Goal: Information Seeking & Learning: Find specific fact

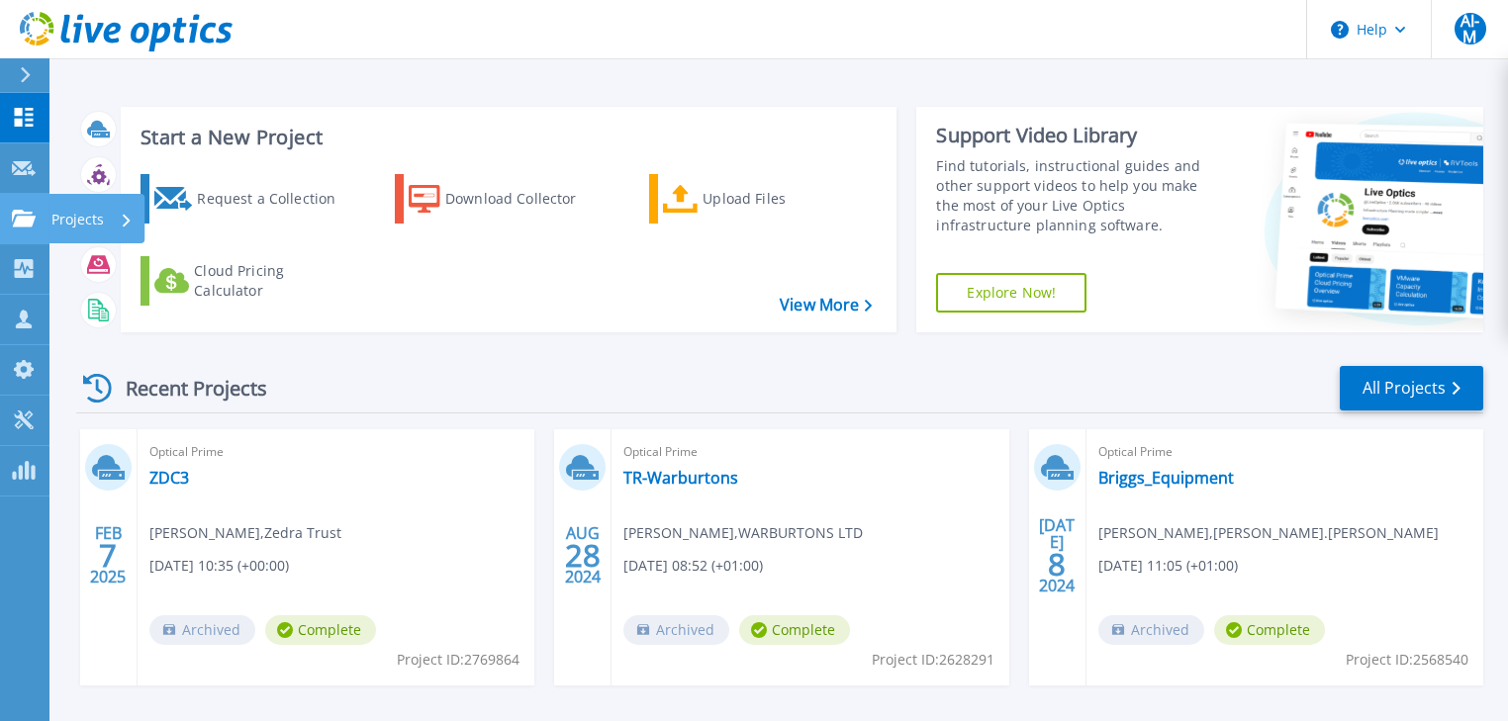
click at [30, 217] on icon at bounding box center [24, 218] width 24 height 17
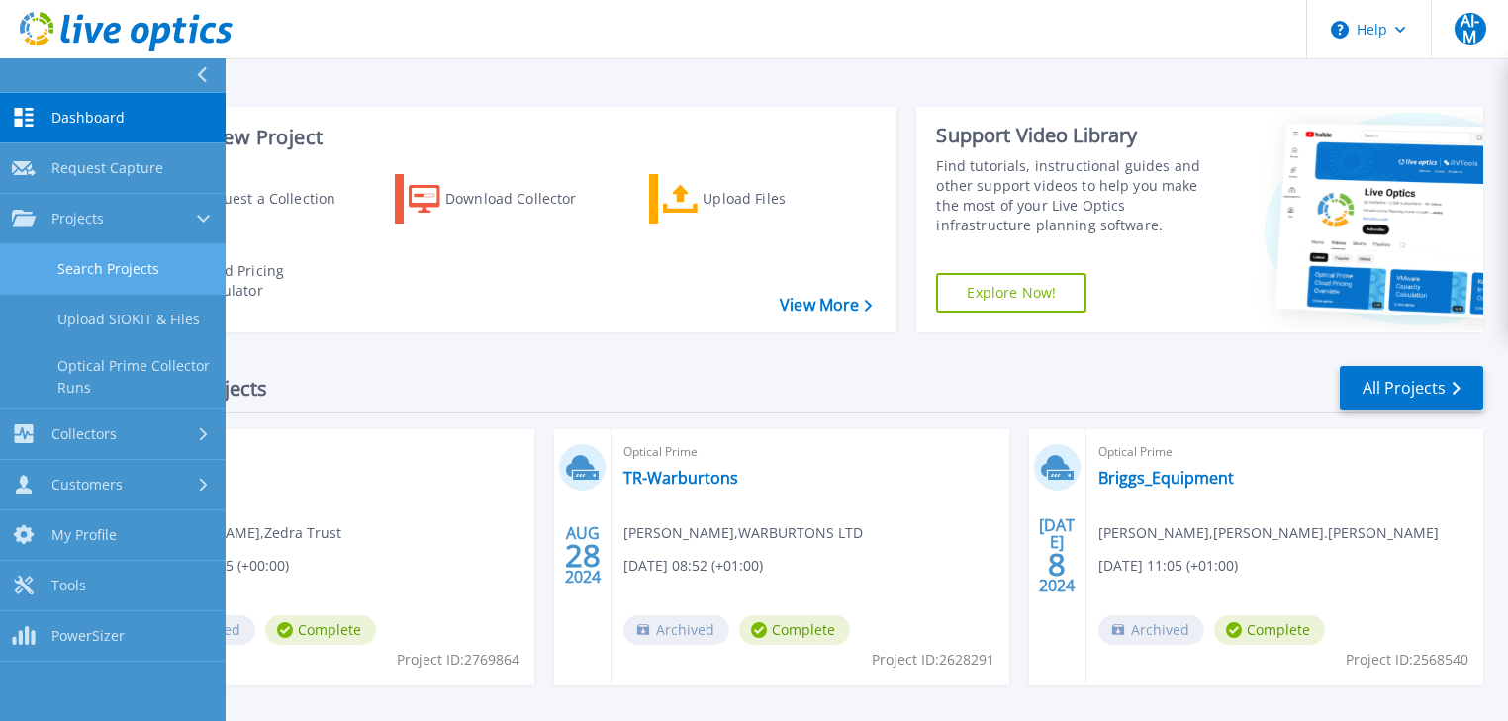
click at [115, 259] on link "Search Projects" at bounding box center [113, 269] width 226 height 50
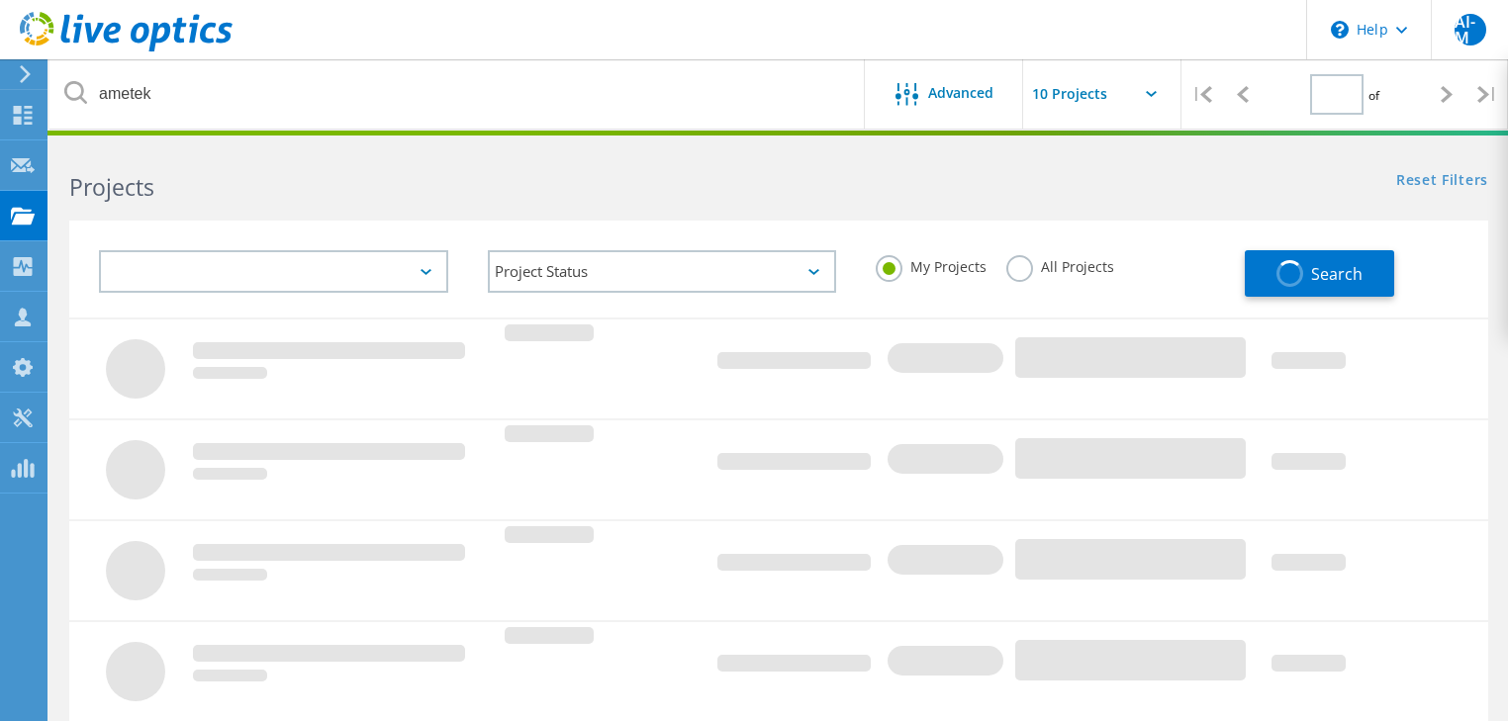
type input "1"
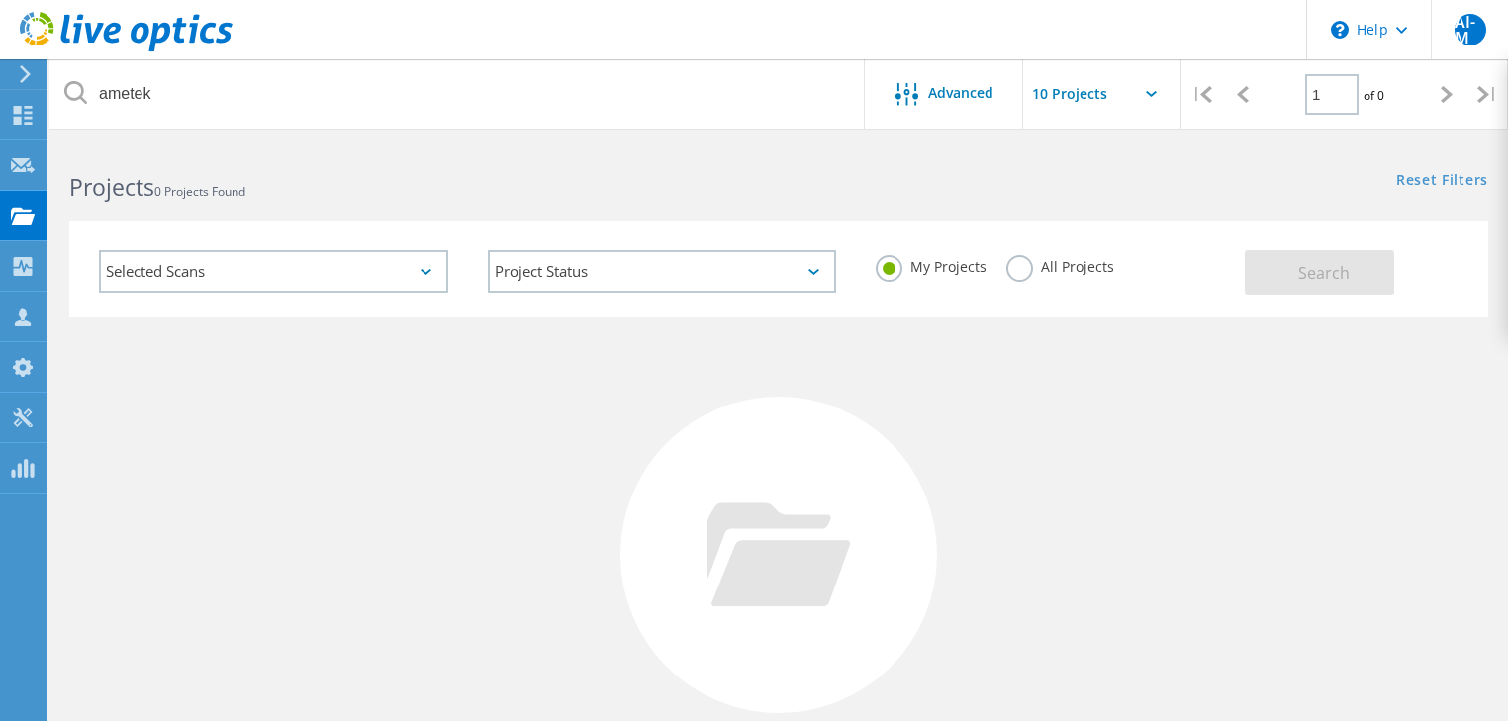
click at [1021, 265] on label "All Projects" at bounding box center [1060, 264] width 108 height 19
click at [0, 0] on input "All Projects" at bounding box center [0, 0] width 0 height 0
click at [1357, 279] on button "Search" at bounding box center [1319, 272] width 149 height 45
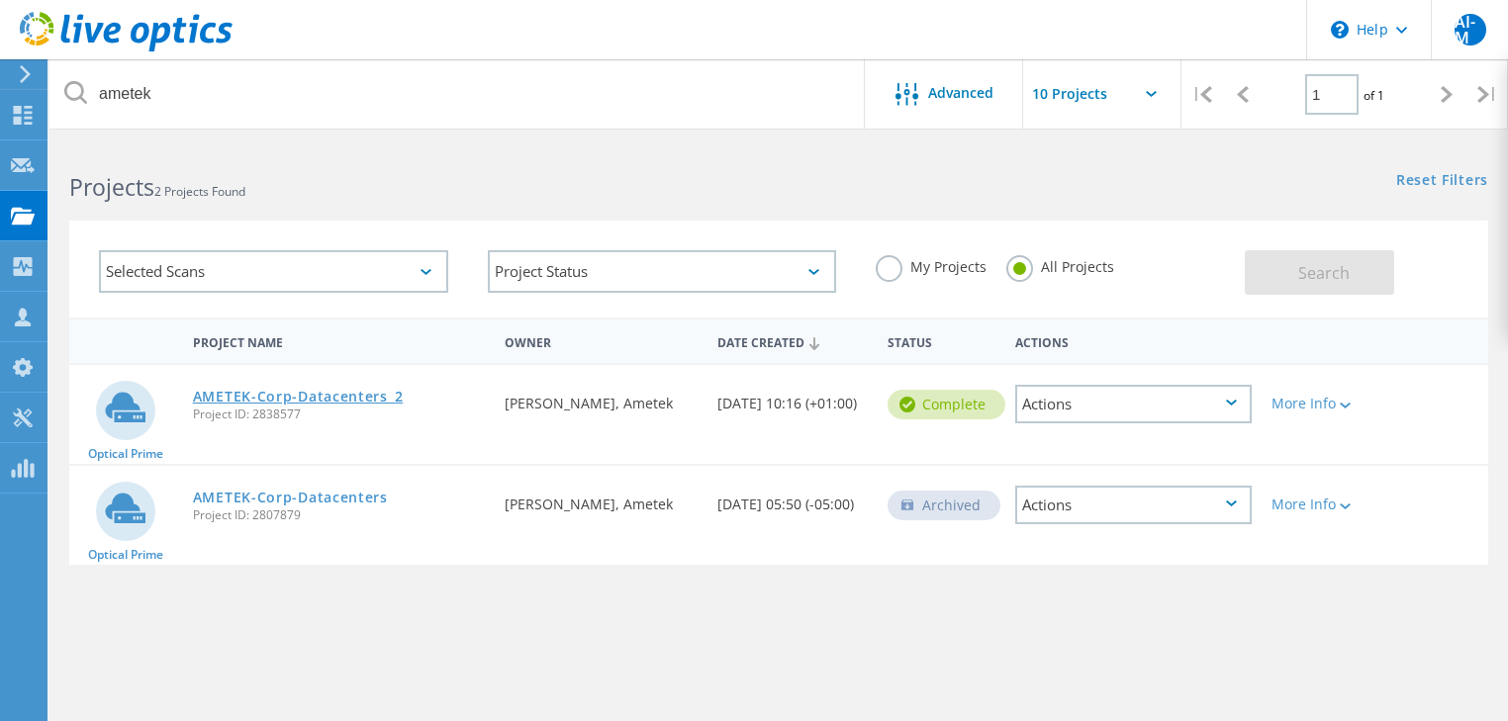
click at [236, 392] on link "AMETEK-Corp-Datacenters_2" at bounding box center [298, 397] width 211 height 14
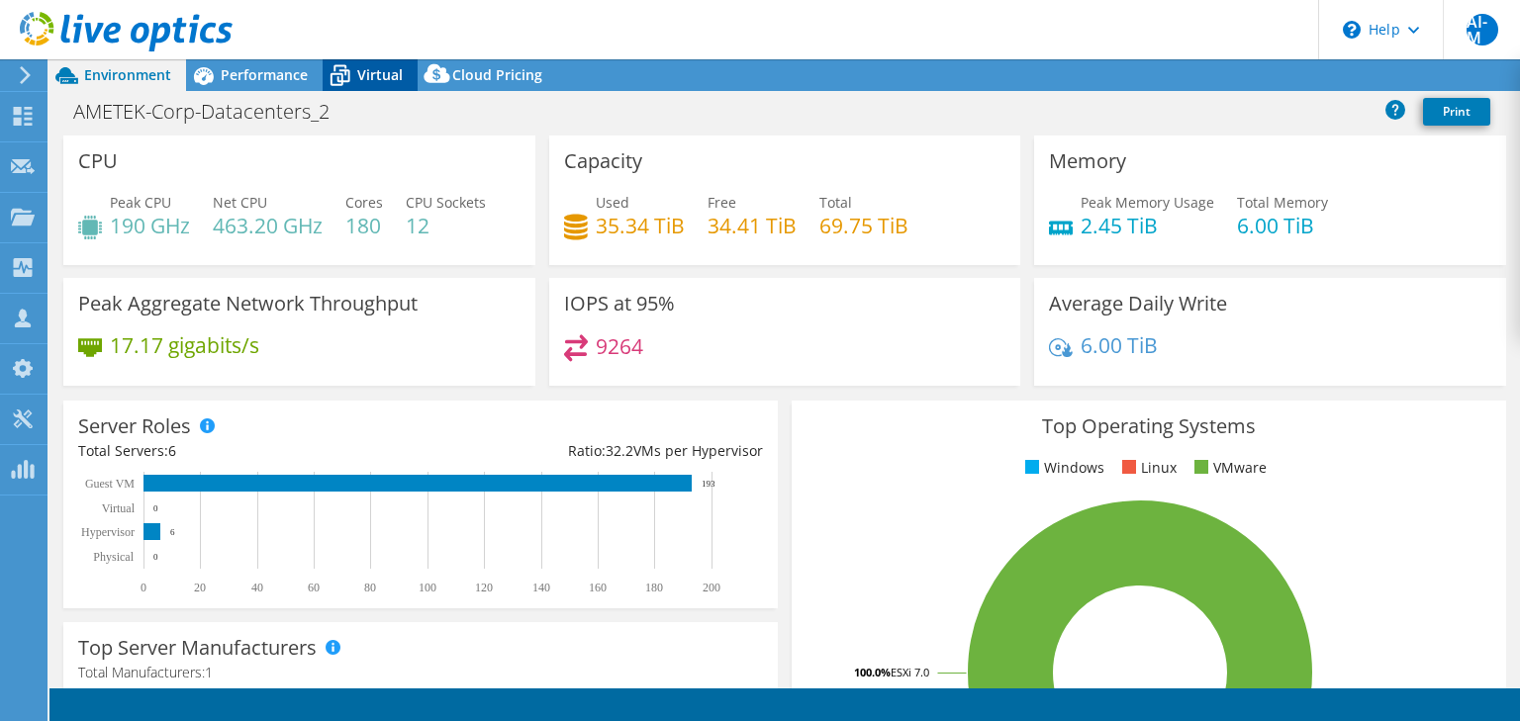
select select "EULondon"
select select "USD"
click at [348, 68] on icon at bounding box center [340, 75] width 35 height 35
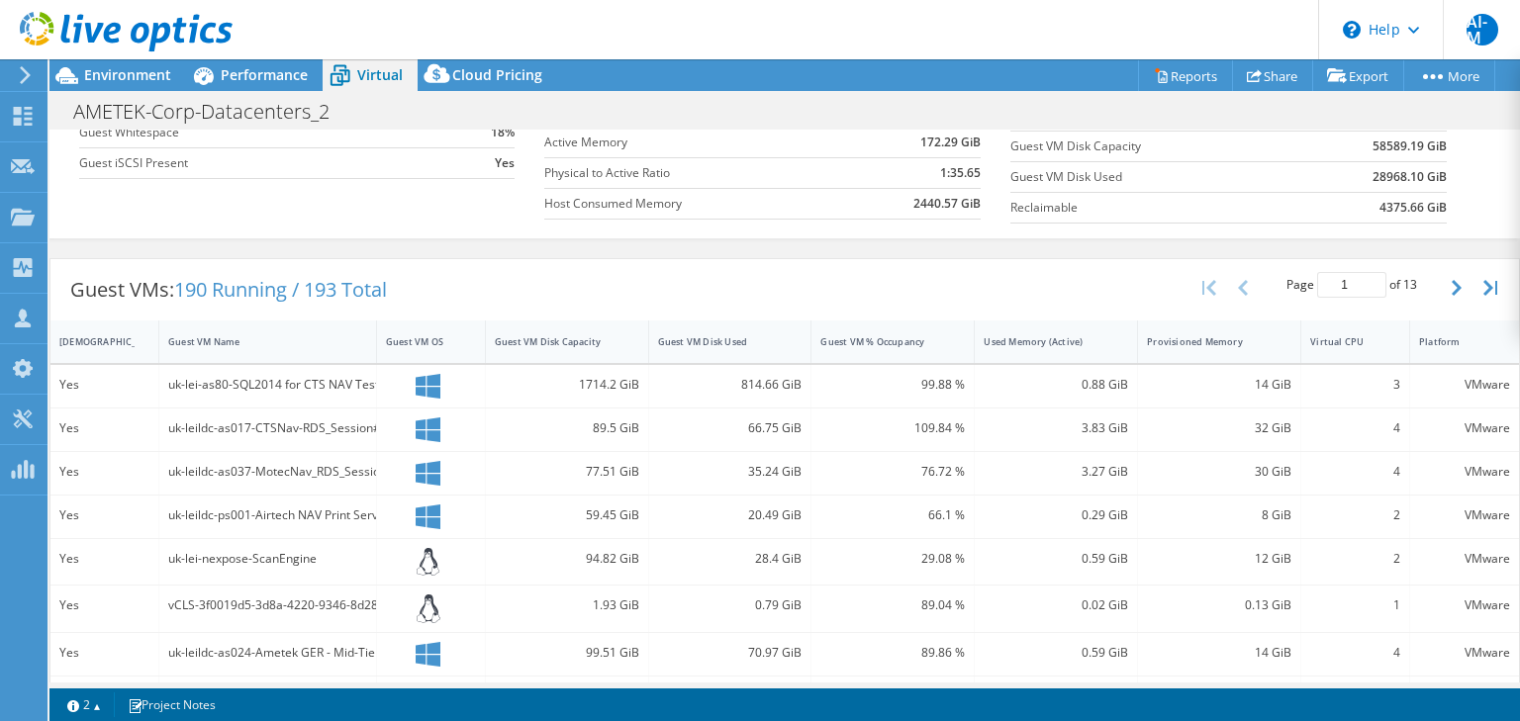
scroll to position [263, 0]
click at [692, 335] on div "Guest VM Disk Used" at bounding box center [718, 338] width 121 height 13
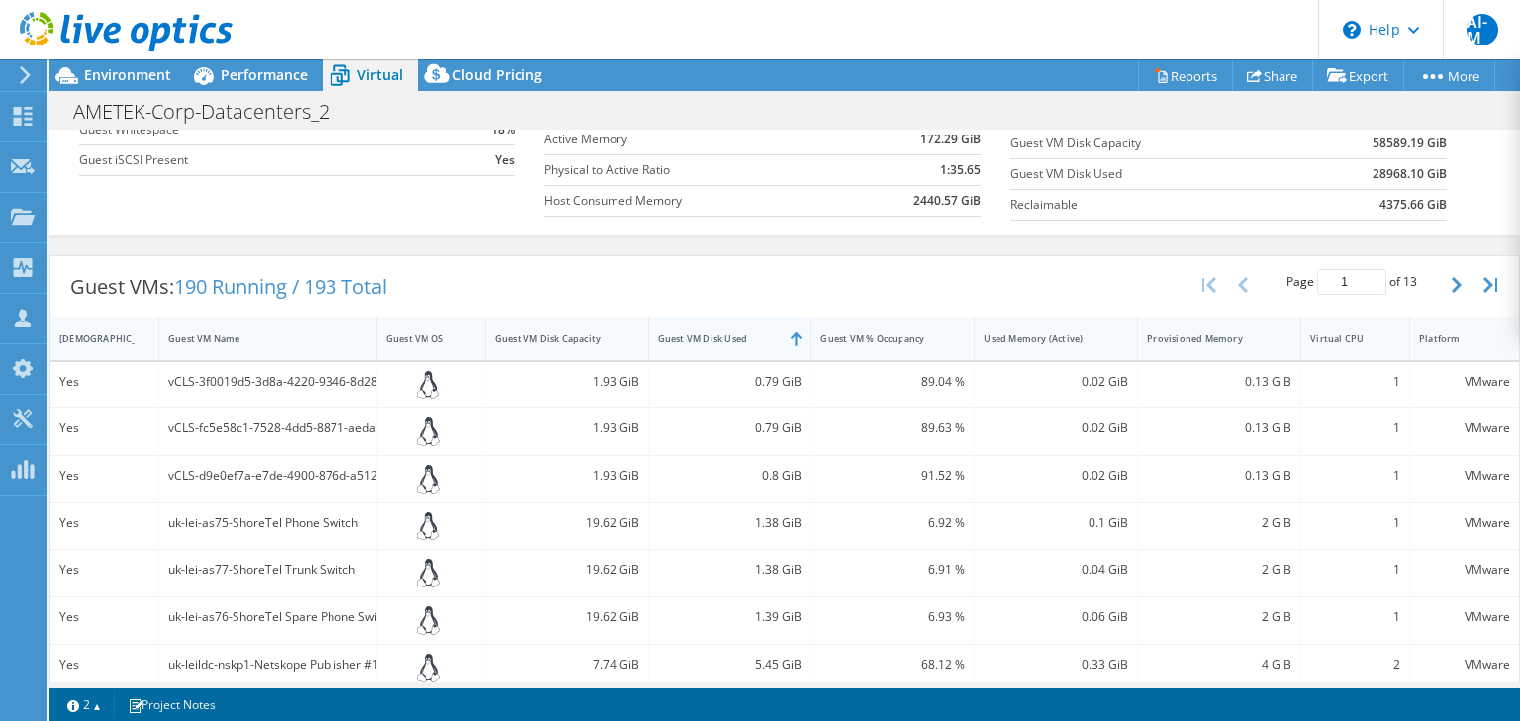
click at [692, 335] on div "Guest VM Disk Used" at bounding box center [718, 338] width 121 height 13
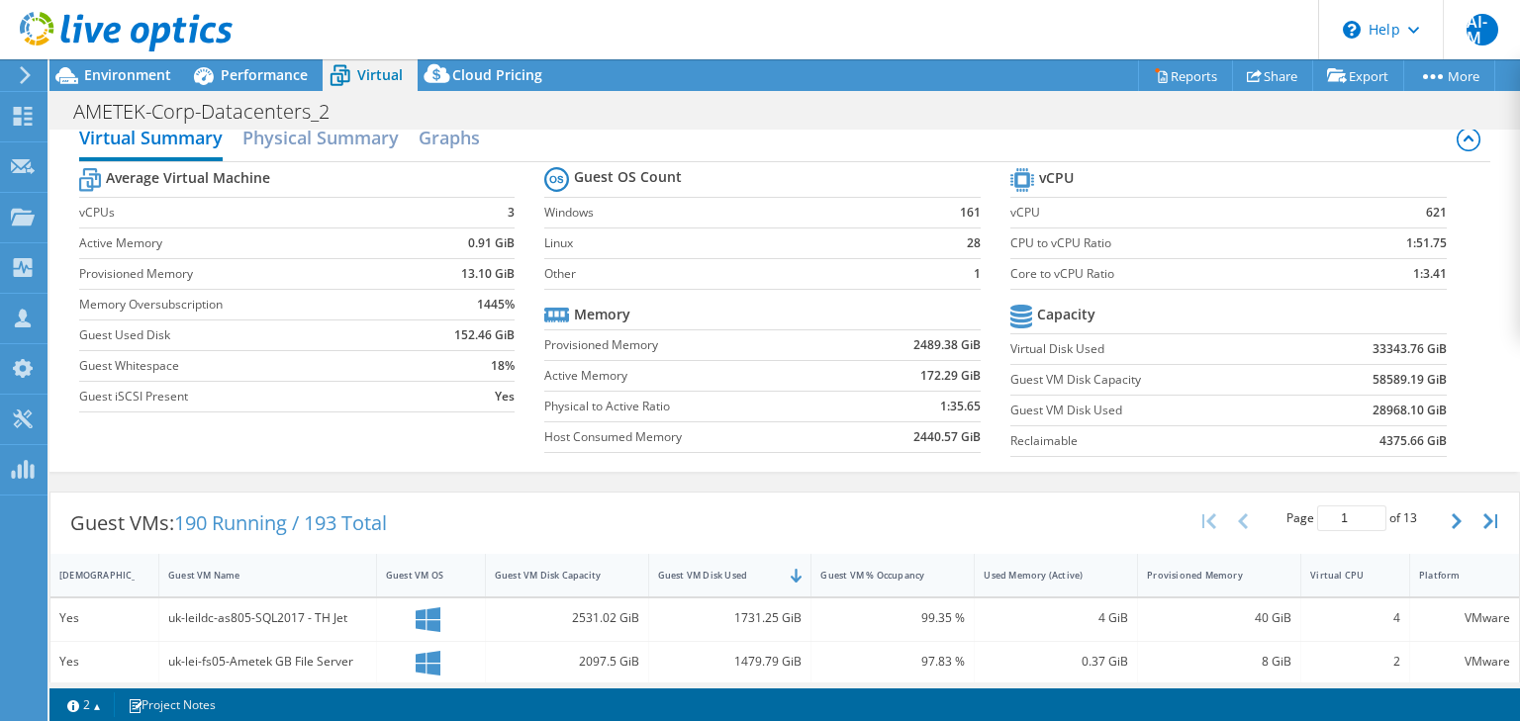
scroll to position [0, 0]
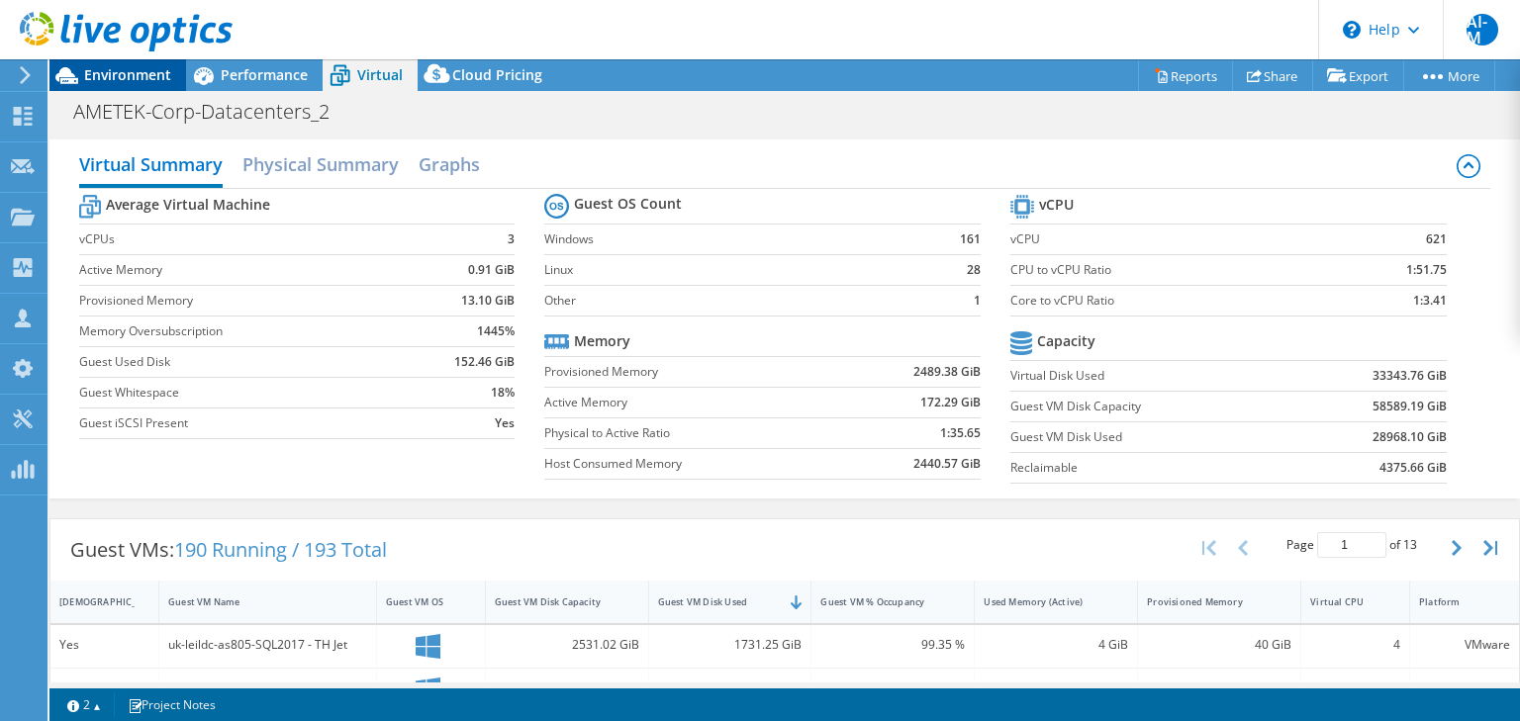
click at [146, 73] on span "Environment" at bounding box center [127, 74] width 87 height 19
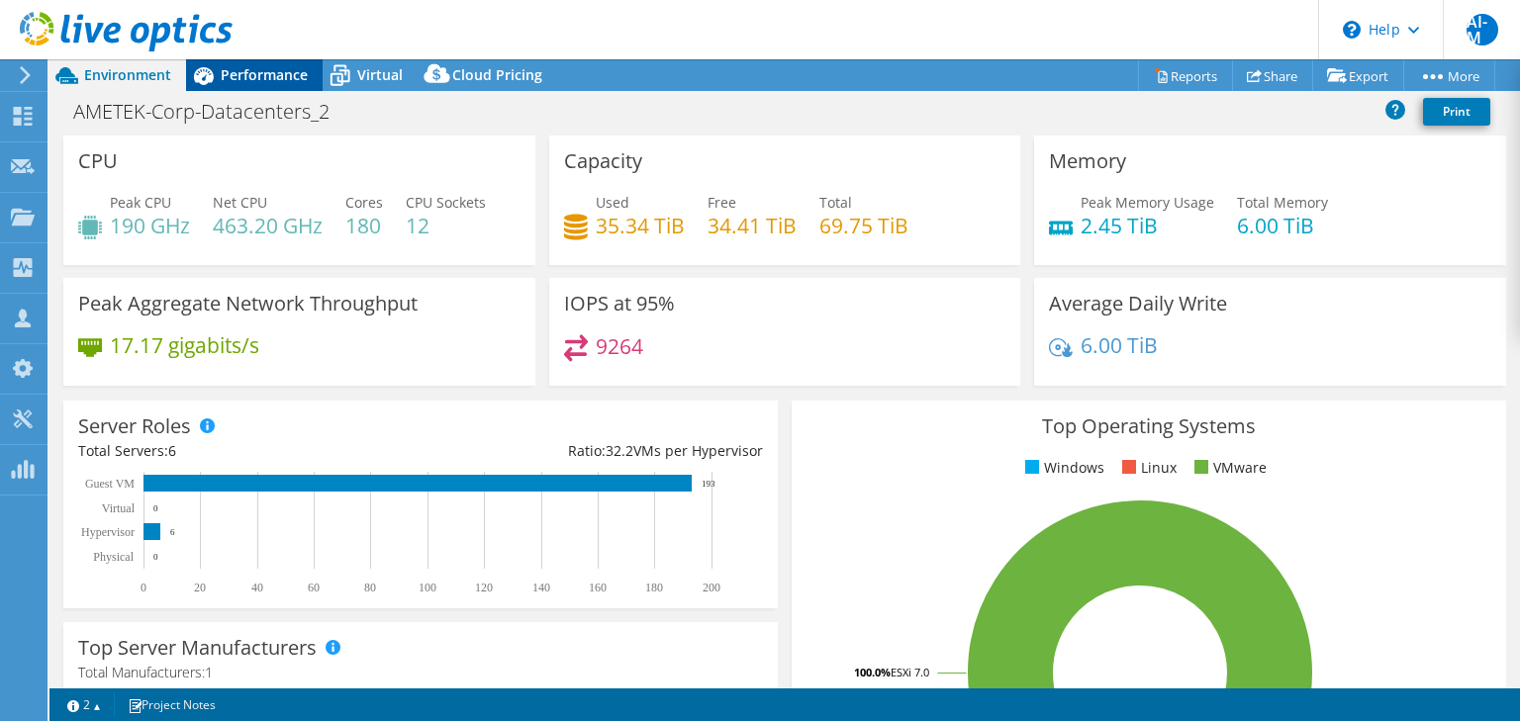
click at [252, 83] on span "Performance" at bounding box center [264, 74] width 87 height 19
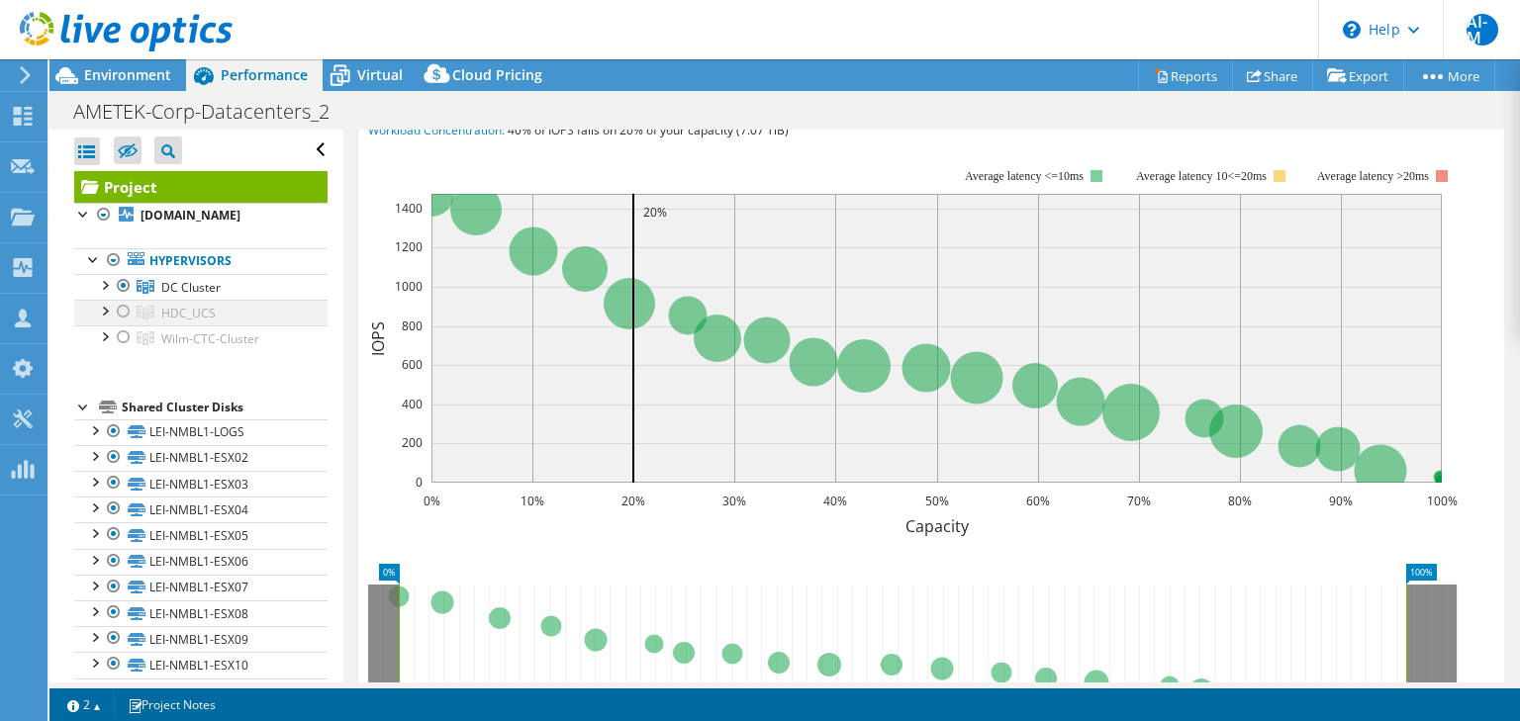
click at [122, 324] on div at bounding box center [124, 312] width 20 height 24
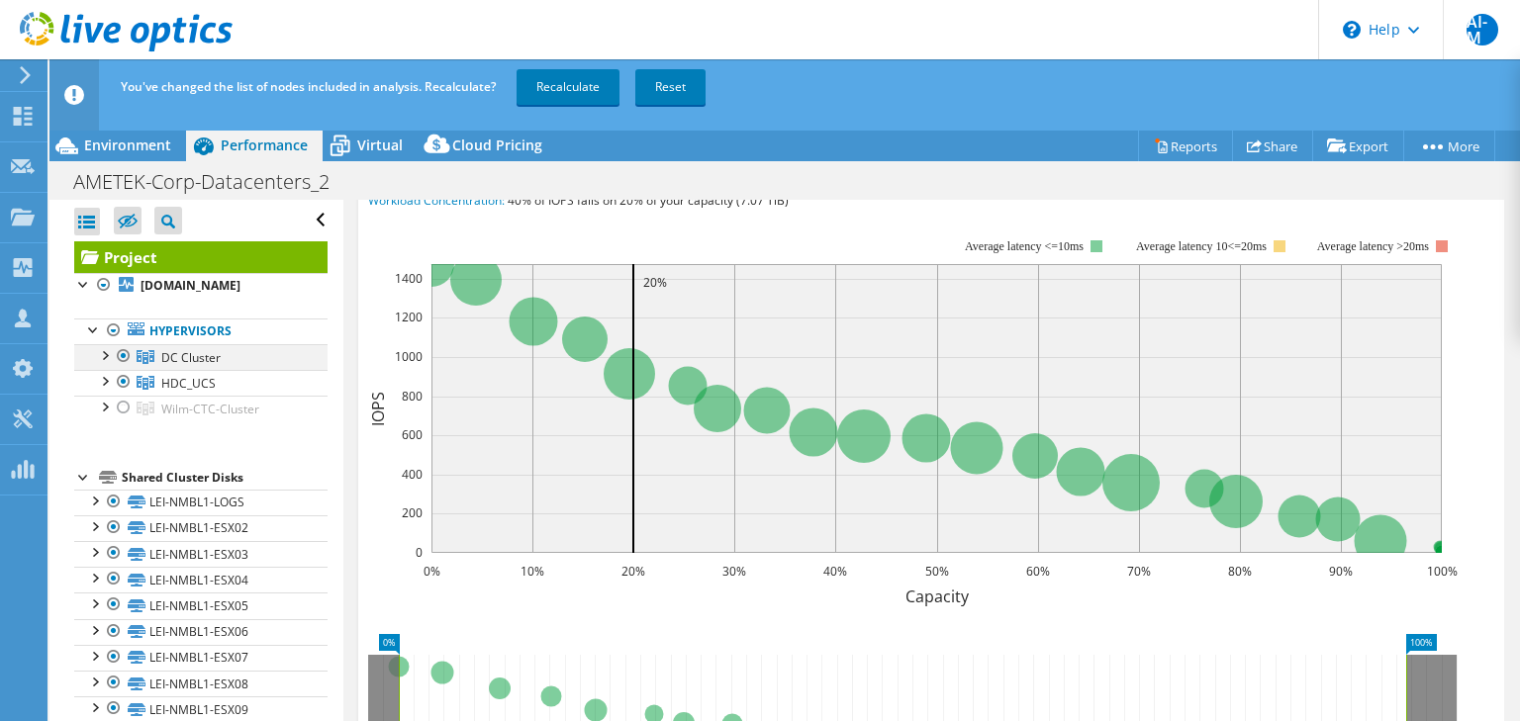
click at [126, 368] on div at bounding box center [124, 356] width 20 height 24
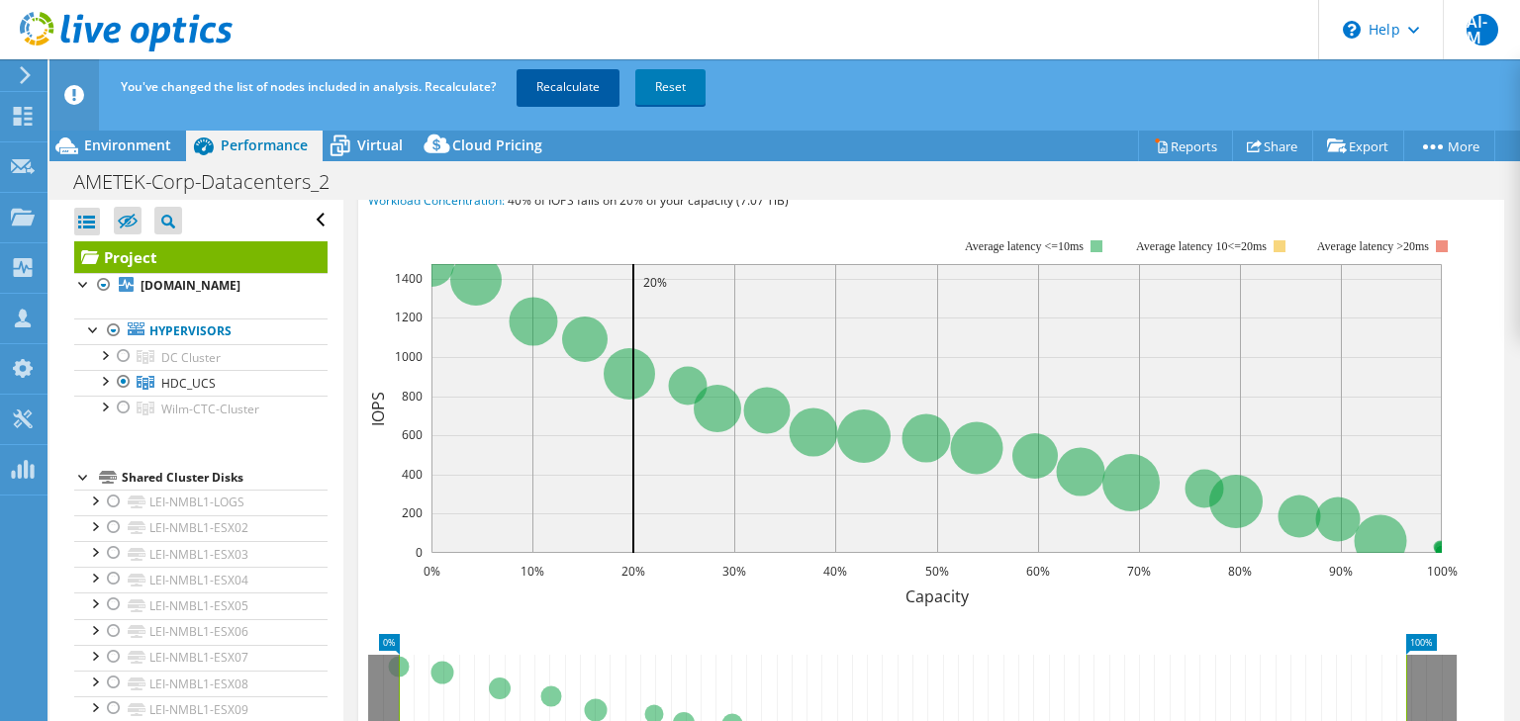
click at [567, 87] on link "Recalculate" at bounding box center [568, 87] width 103 height 36
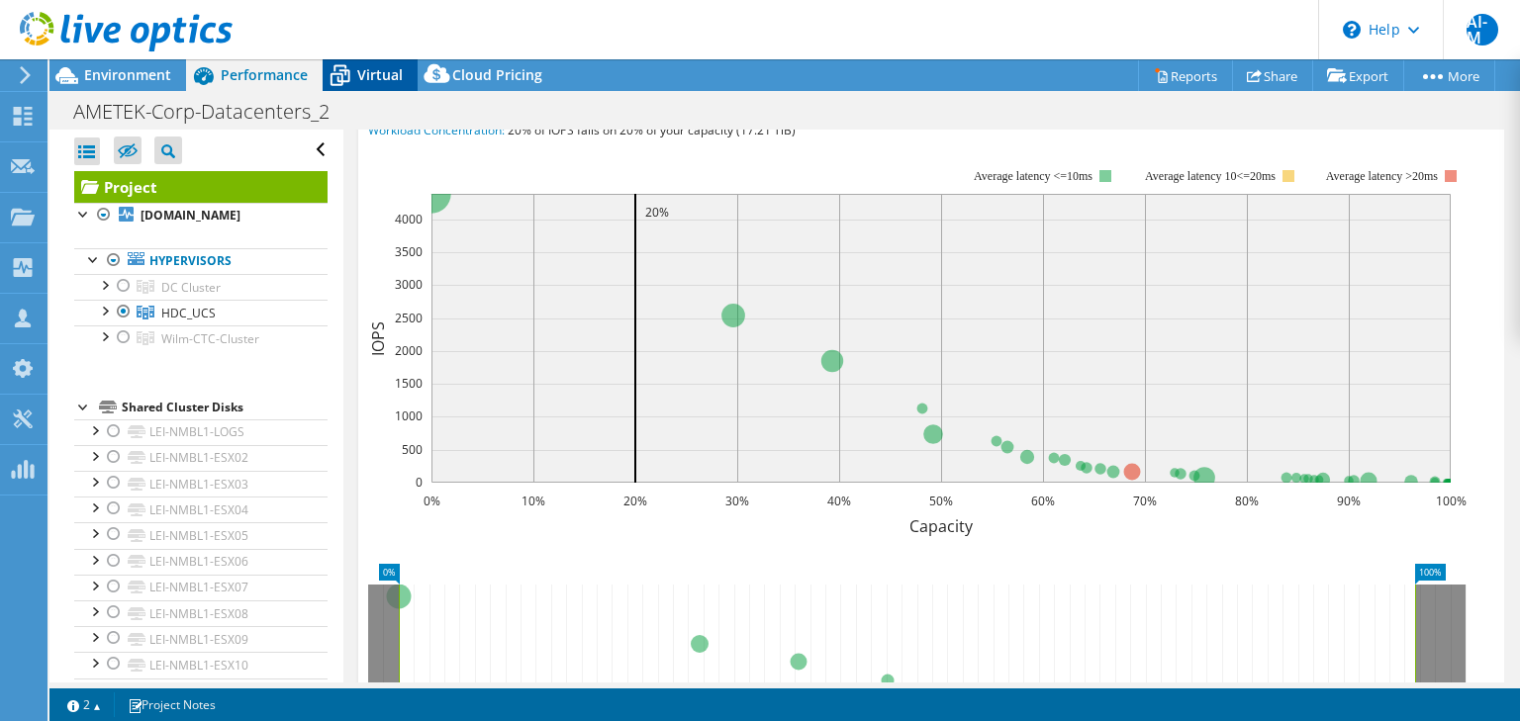
click at [389, 61] on div "Virtual" at bounding box center [370, 75] width 95 height 32
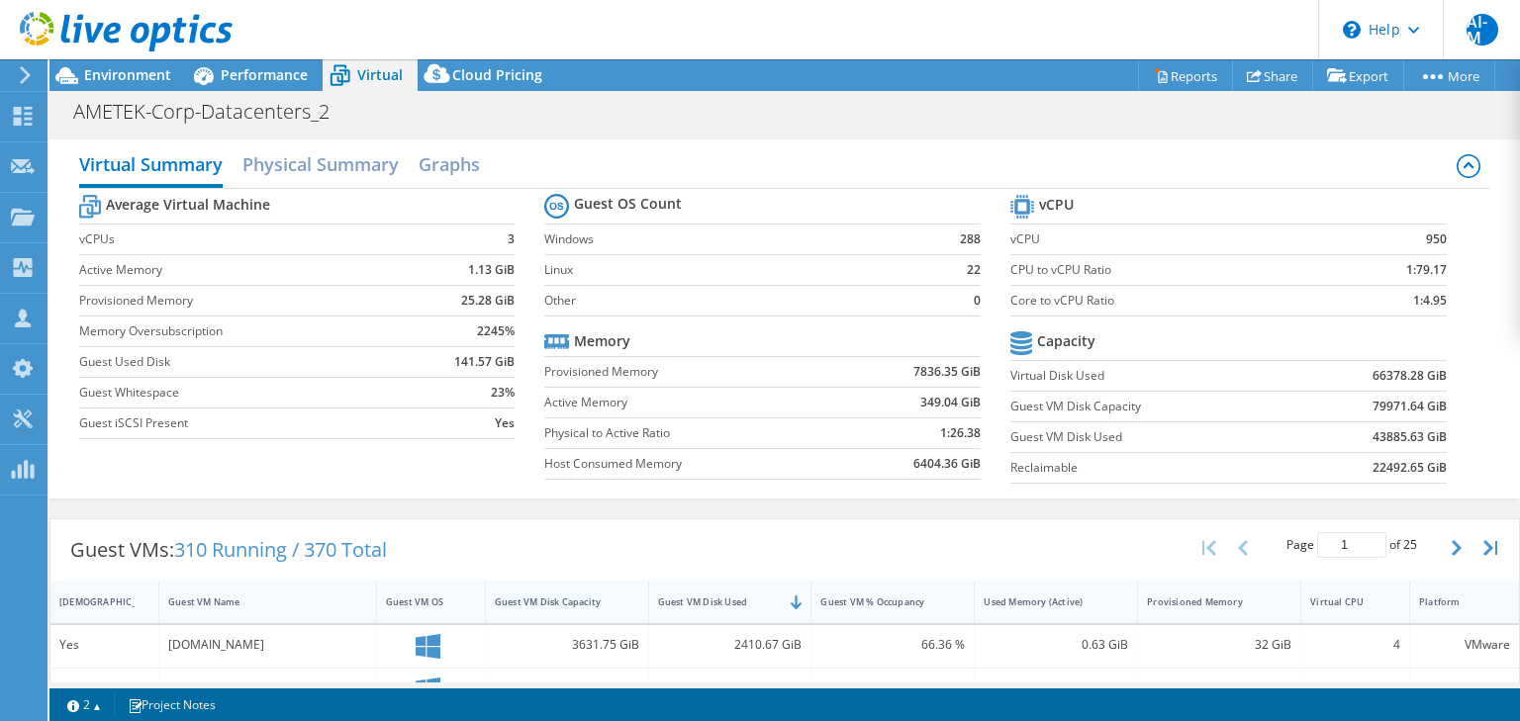
click at [556, 598] on div "Guest VM Disk Capacity" at bounding box center [555, 602] width 121 height 13
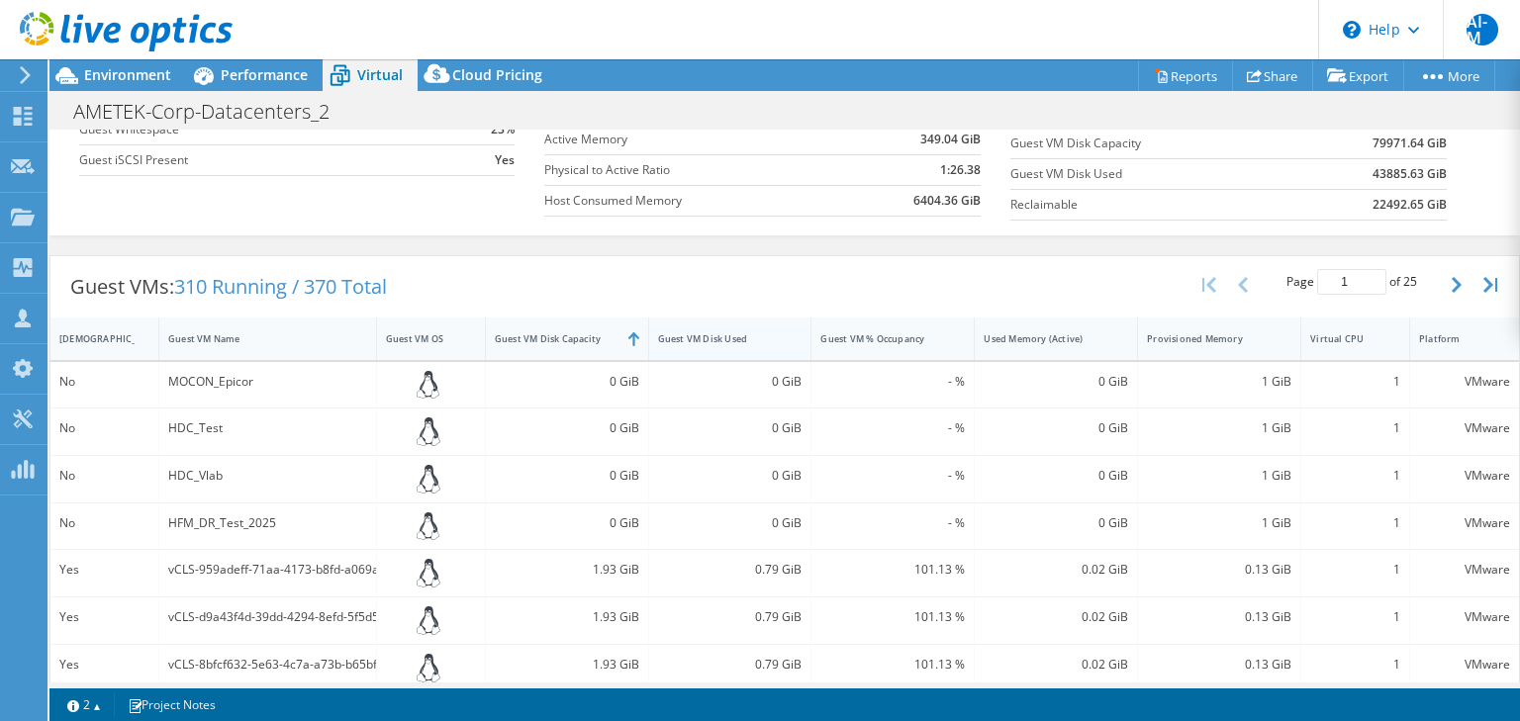
click at [691, 332] on div "Guest VM Disk Used" at bounding box center [718, 338] width 121 height 13
click at [692, 332] on div "Guest VM Disk Used" at bounding box center [718, 338] width 121 height 13
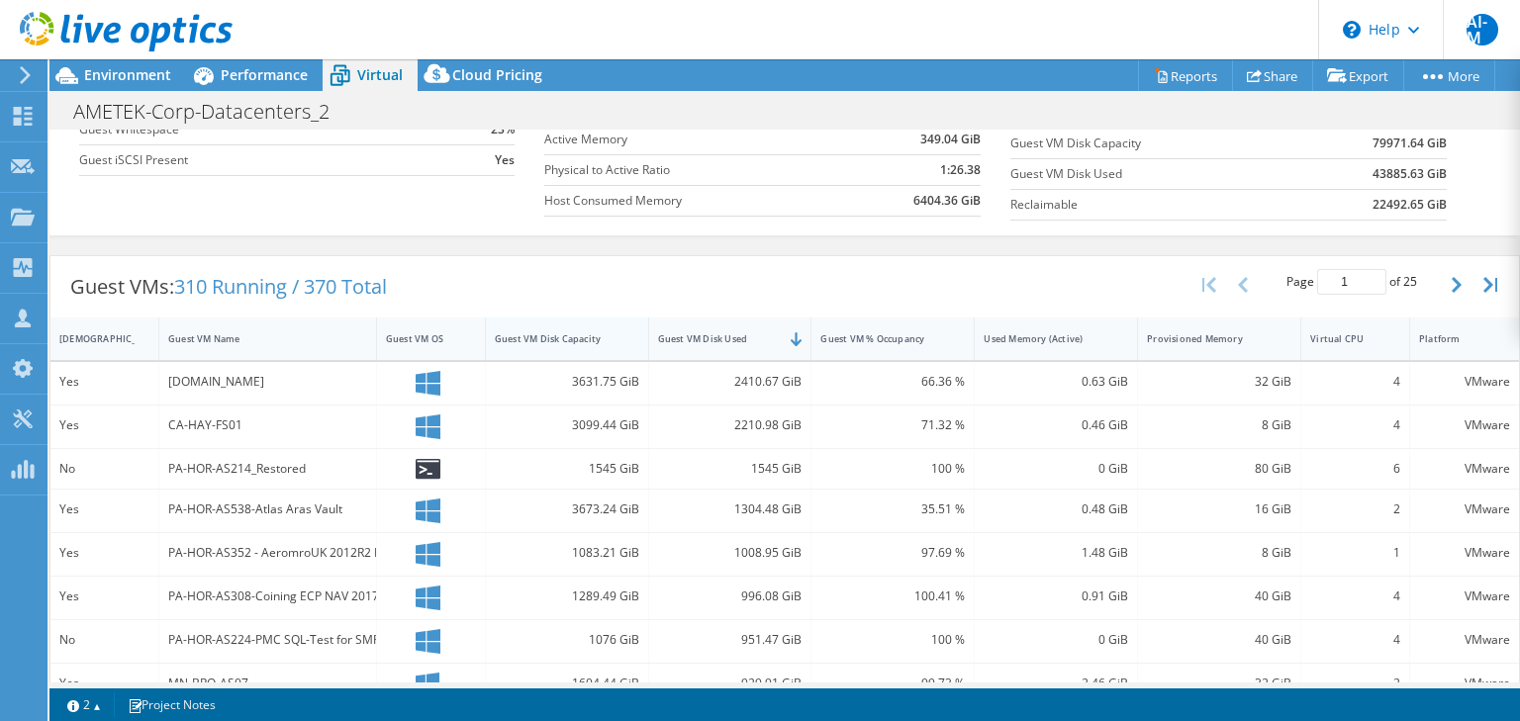
click at [526, 332] on div "Guest VM Disk Capacity" at bounding box center [555, 338] width 121 height 13
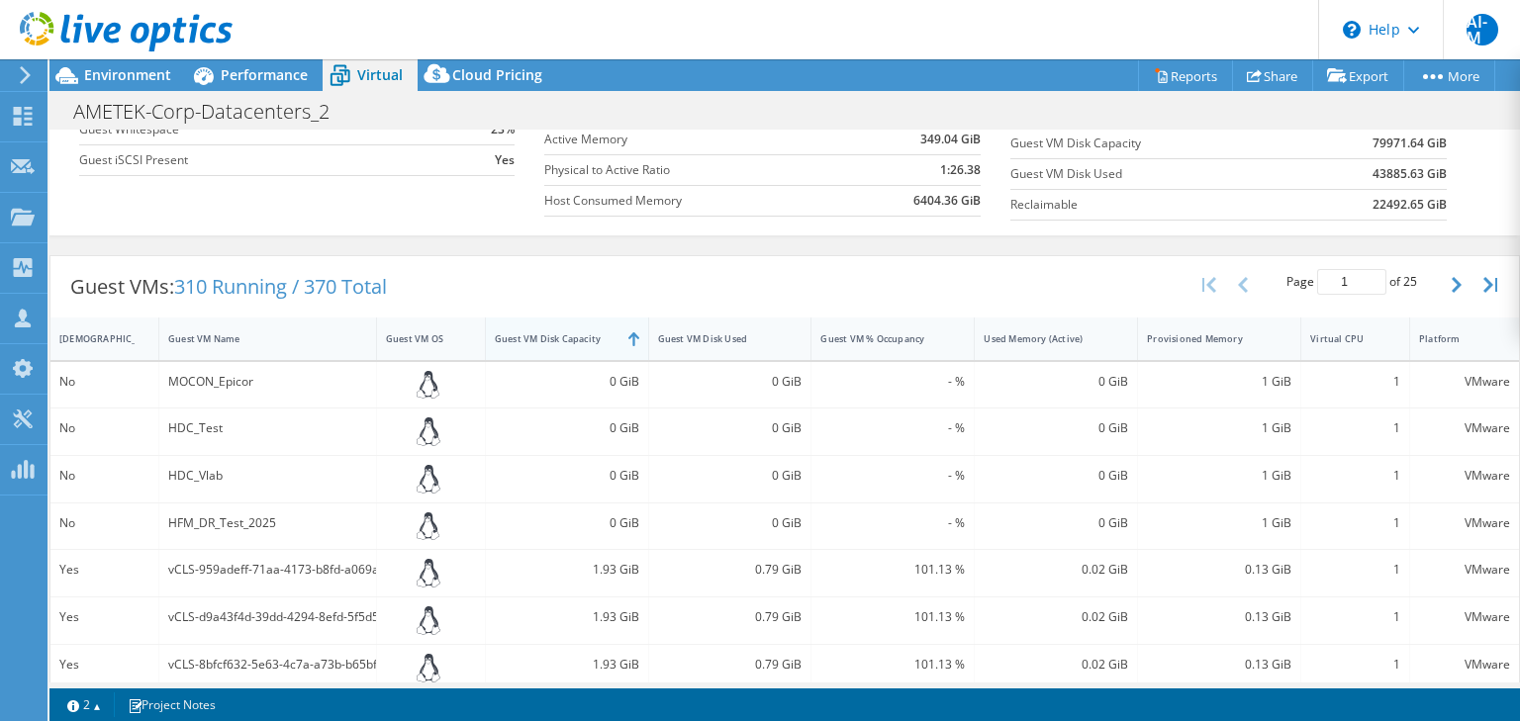
click at [526, 332] on div "Guest VM Disk Capacity" at bounding box center [555, 338] width 121 height 13
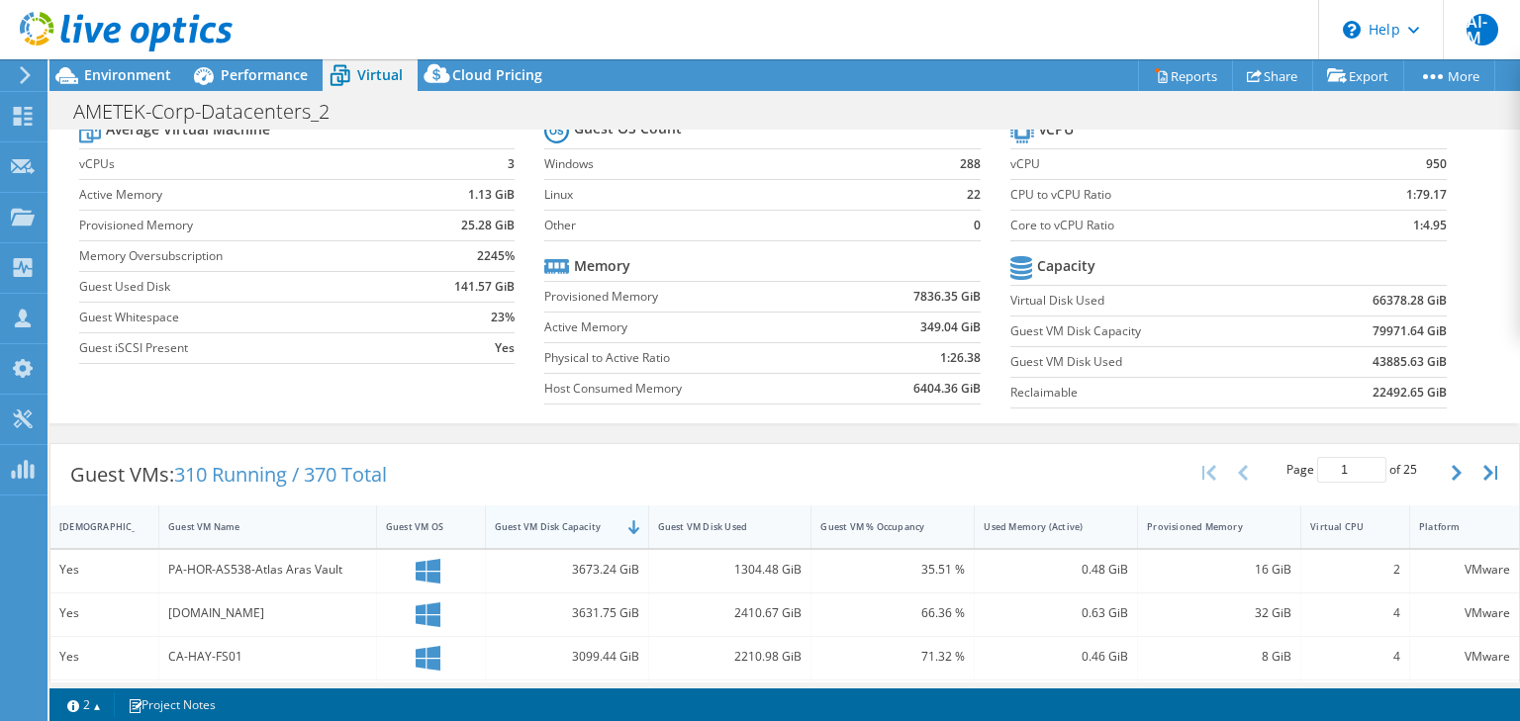
scroll to position [0, 0]
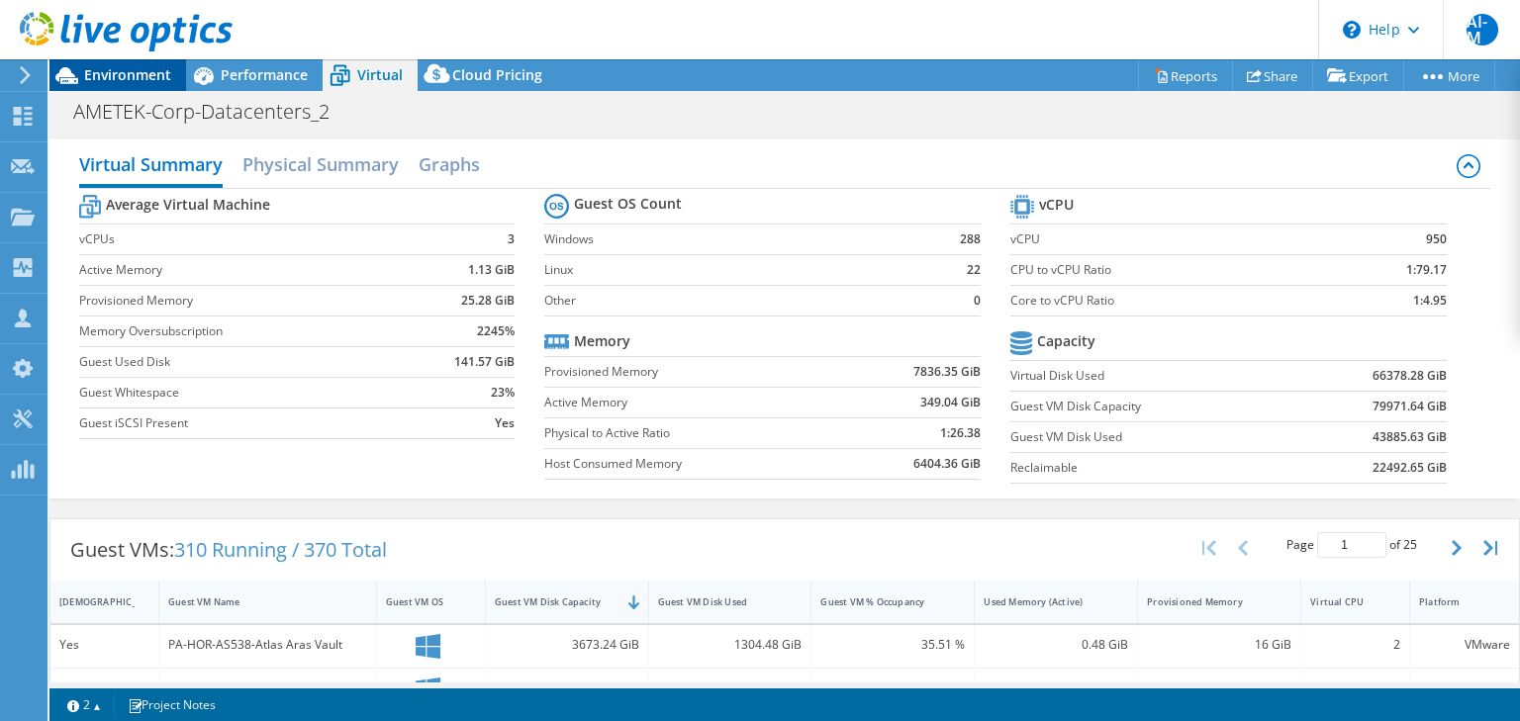
click at [139, 74] on span "Environment" at bounding box center [127, 74] width 87 height 19
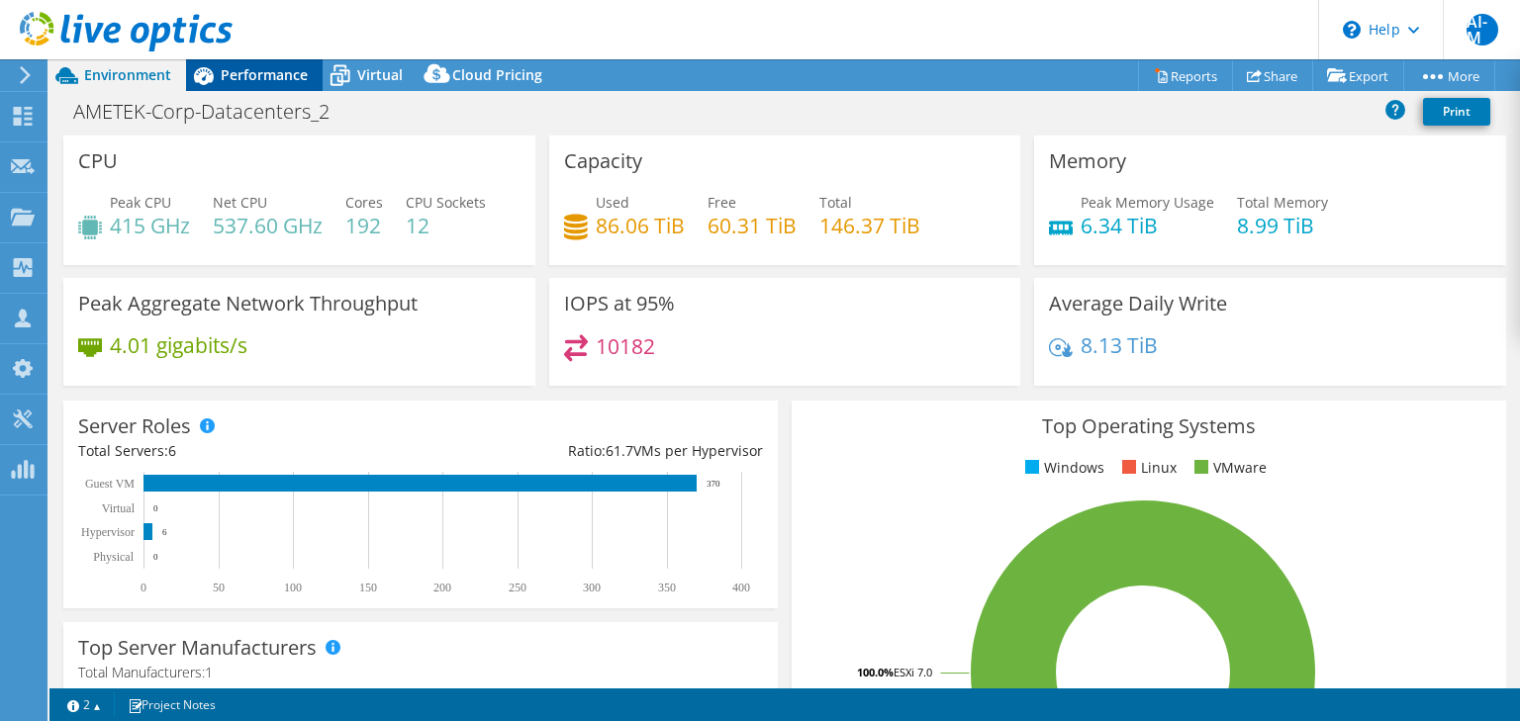
click at [268, 77] on span "Performance" at bounding box center [264, 74] width 87 height 19
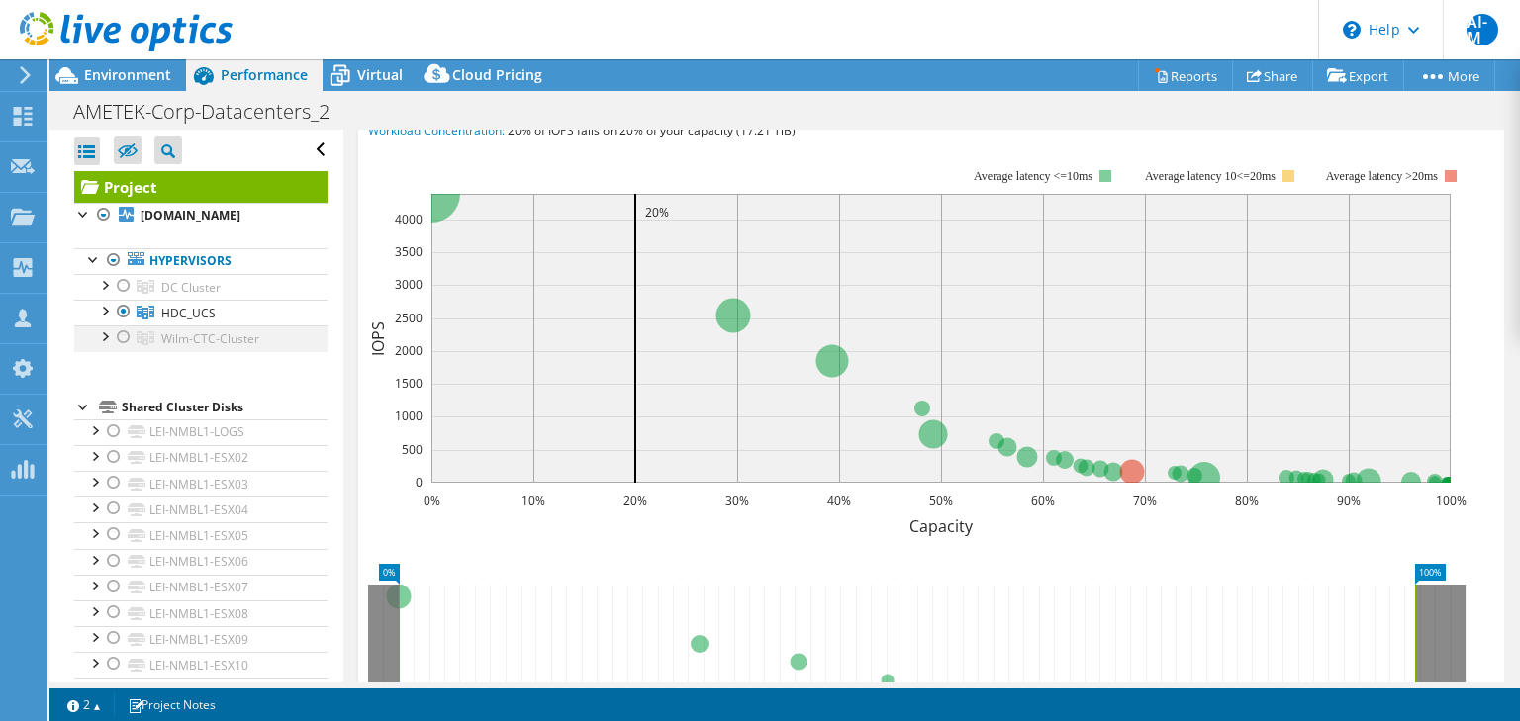
click at [119, 349] on div at bounding box center [124, 338] width 20 height 24
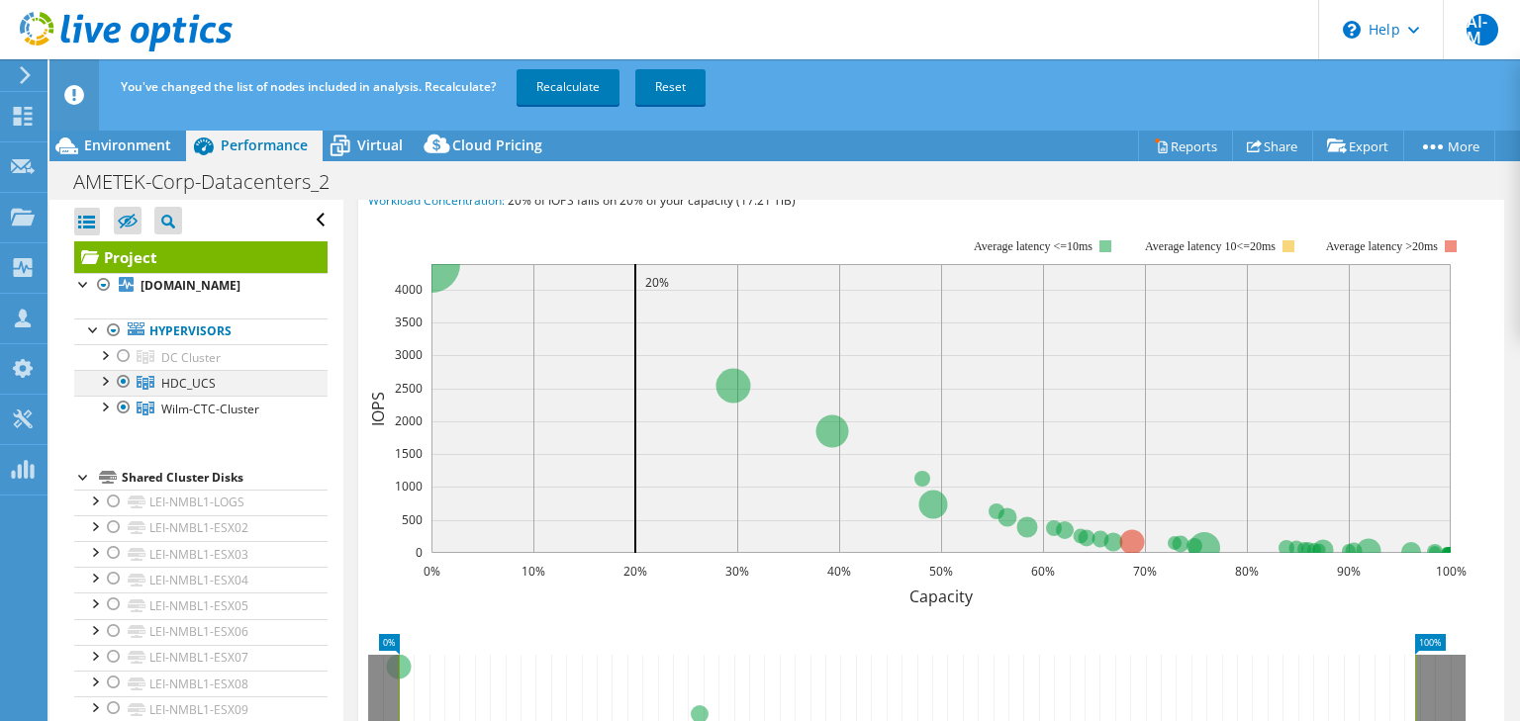
click at [123, 394] on div at bounding box center [124, 382] width 20 height 24
click at [554, 85] on link "Recalculate" at bounding box center [568, 87] width 103 height 36
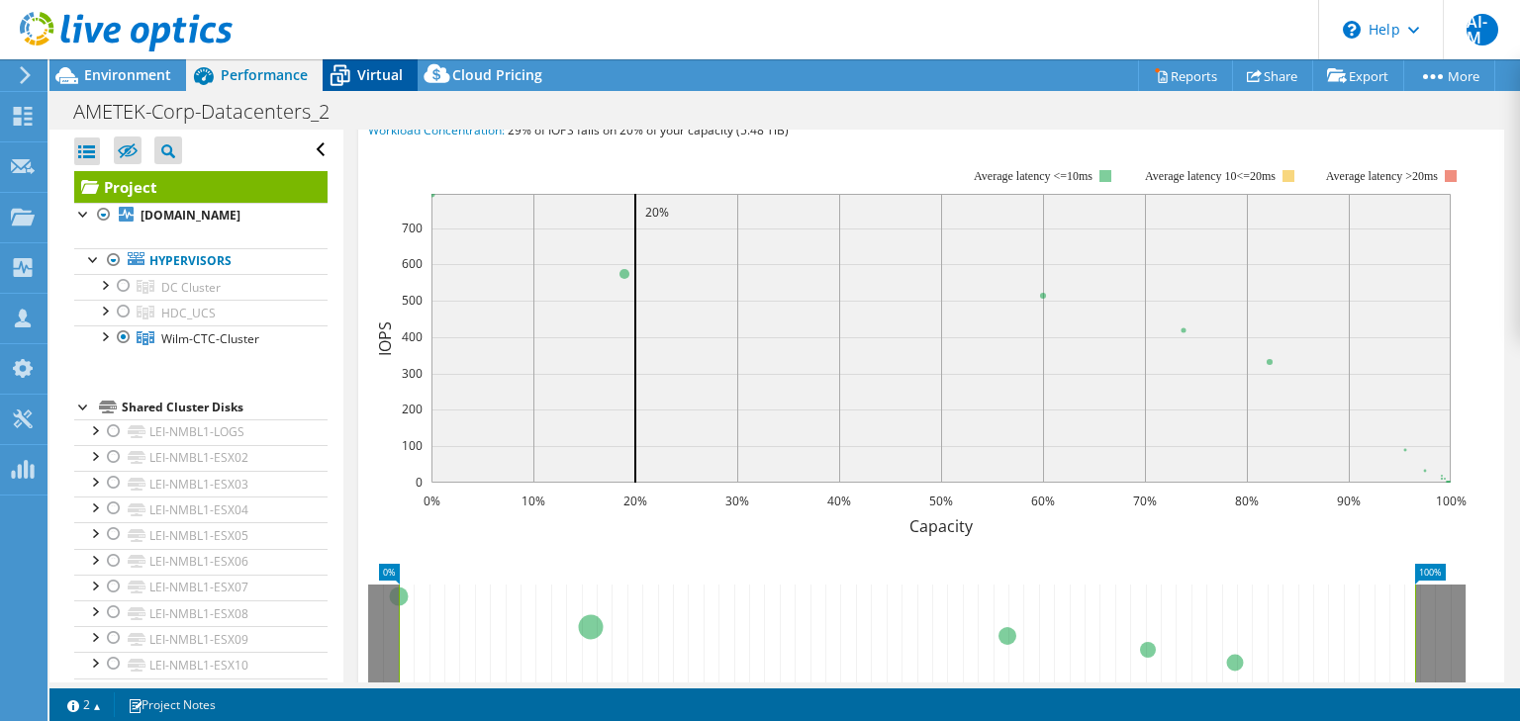
click at [374, 72] on span "Virtual" at bounding box center [380, 74] width 46 height 19
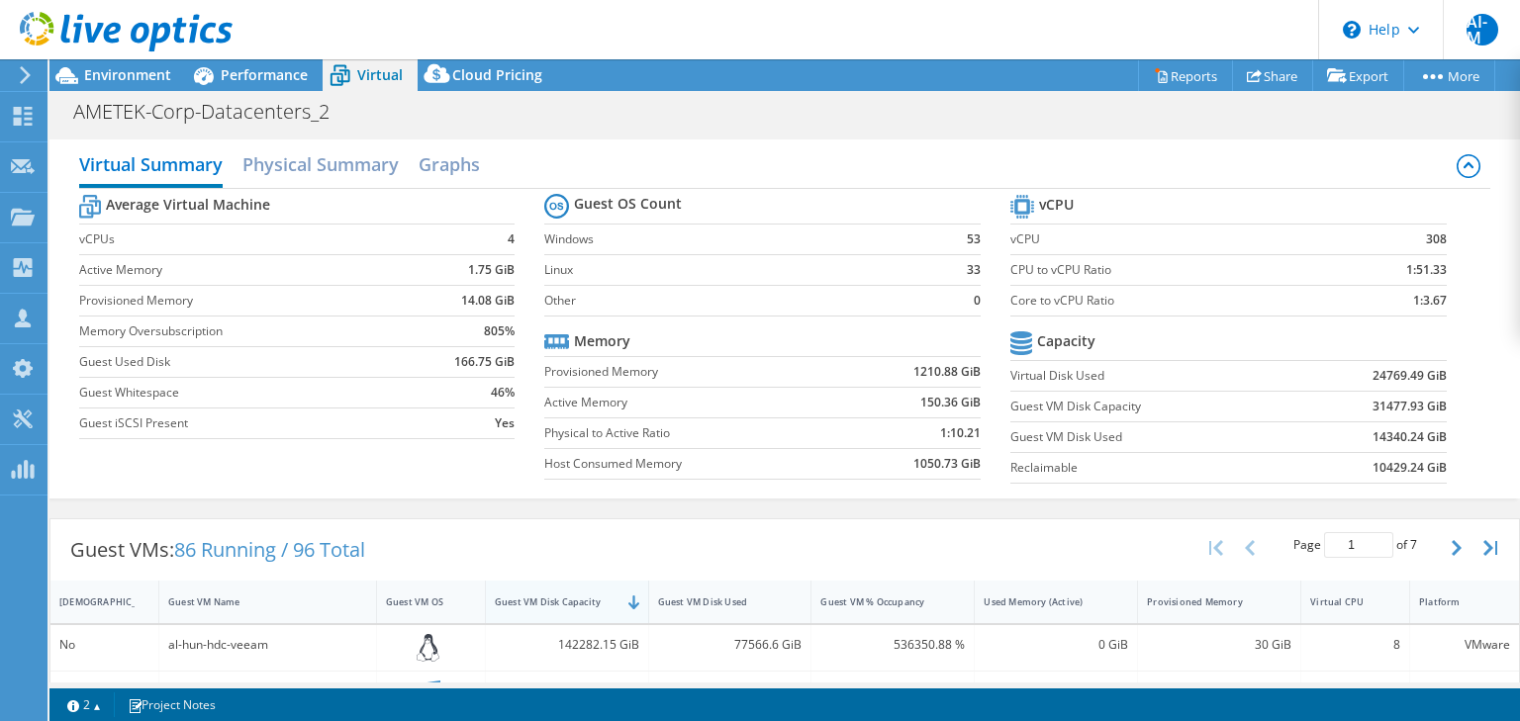
click at [541, 596] on div "Guest VM Disk Capacity" at bounding box center [555, 602] width 121 height 13
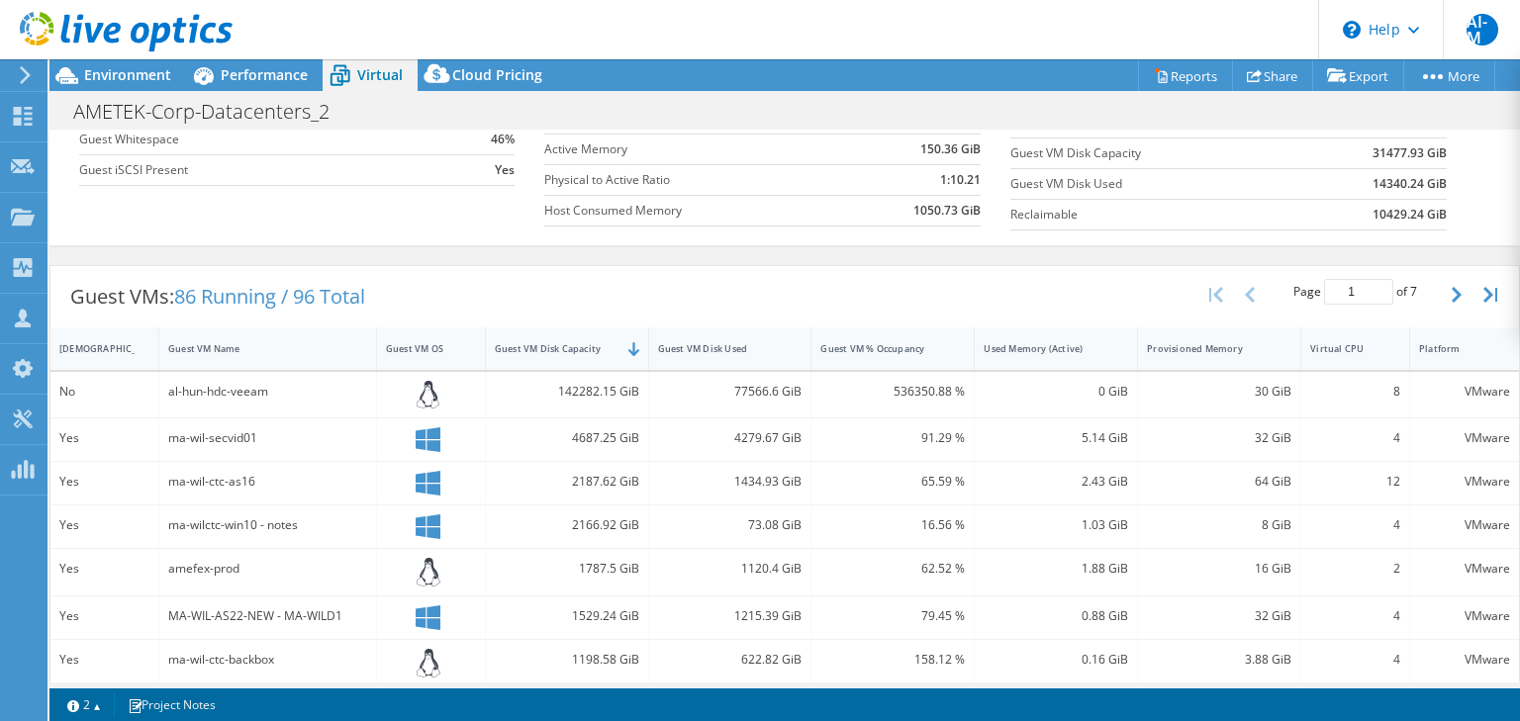
scroll to position [263, 0]
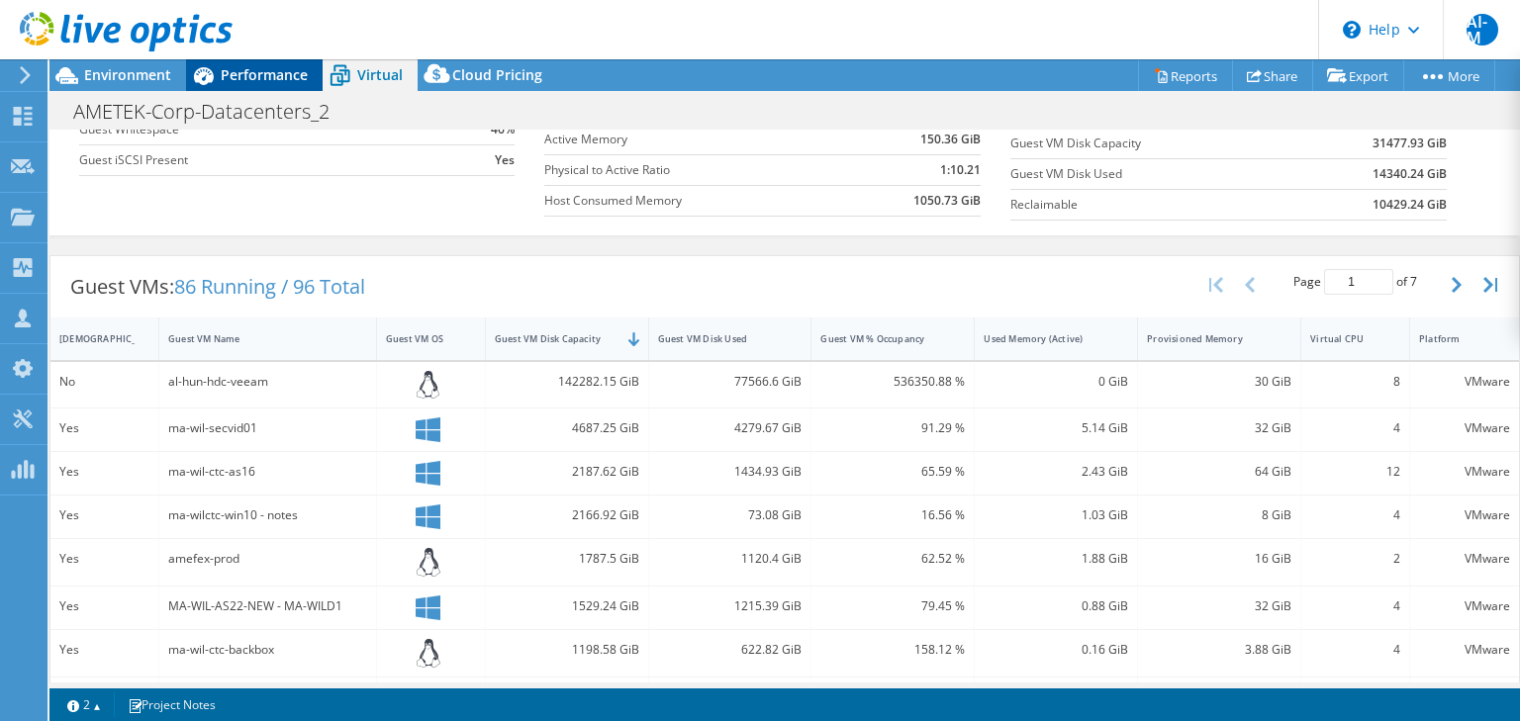
click at [248, 69] on span "Performance" at bounding box center [264, 74] width 87 height 19
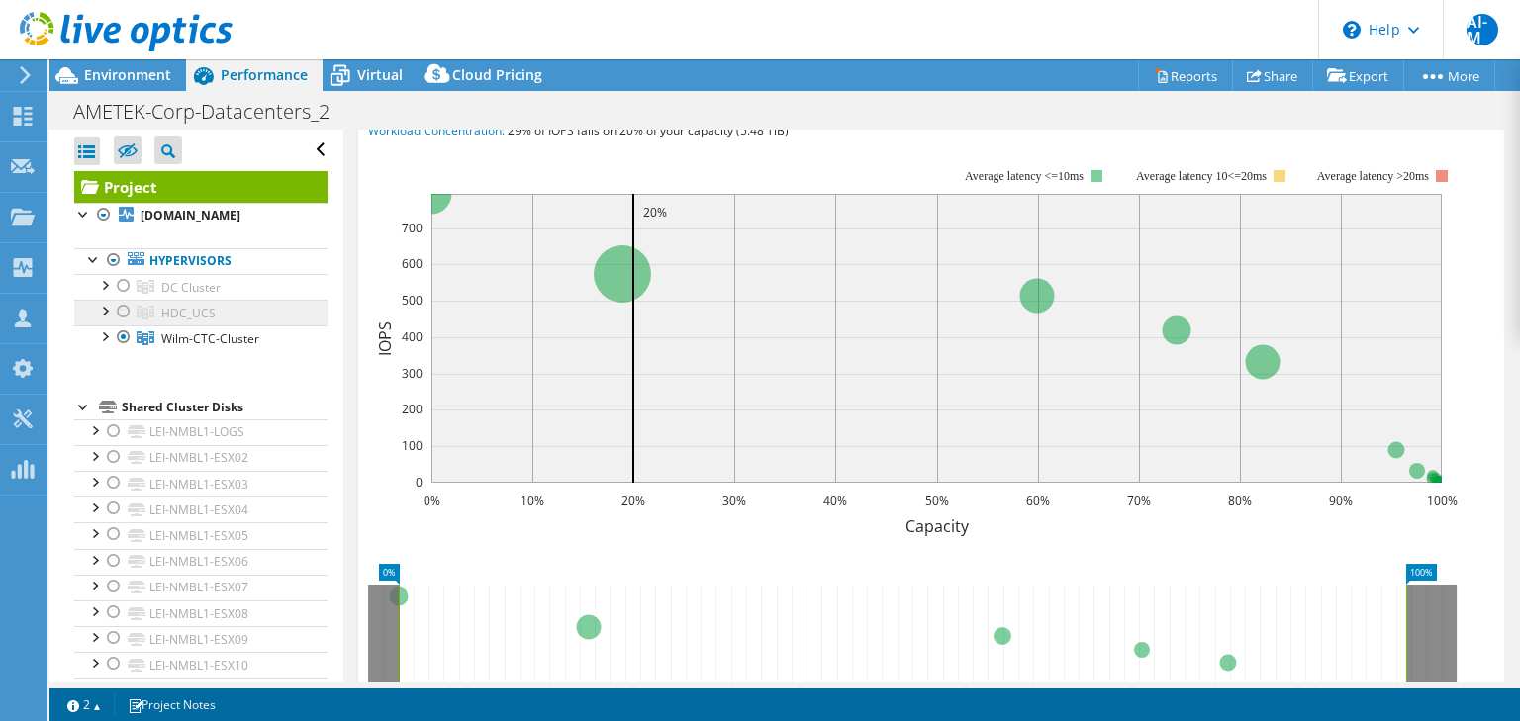
drag, startPoint x: 124, startPoint y: 328, endPoint x: 127, endPoint y: 340, distance: 13.2
click at [124, 324] on div at bounding box center [124, 312] width 20 height 24
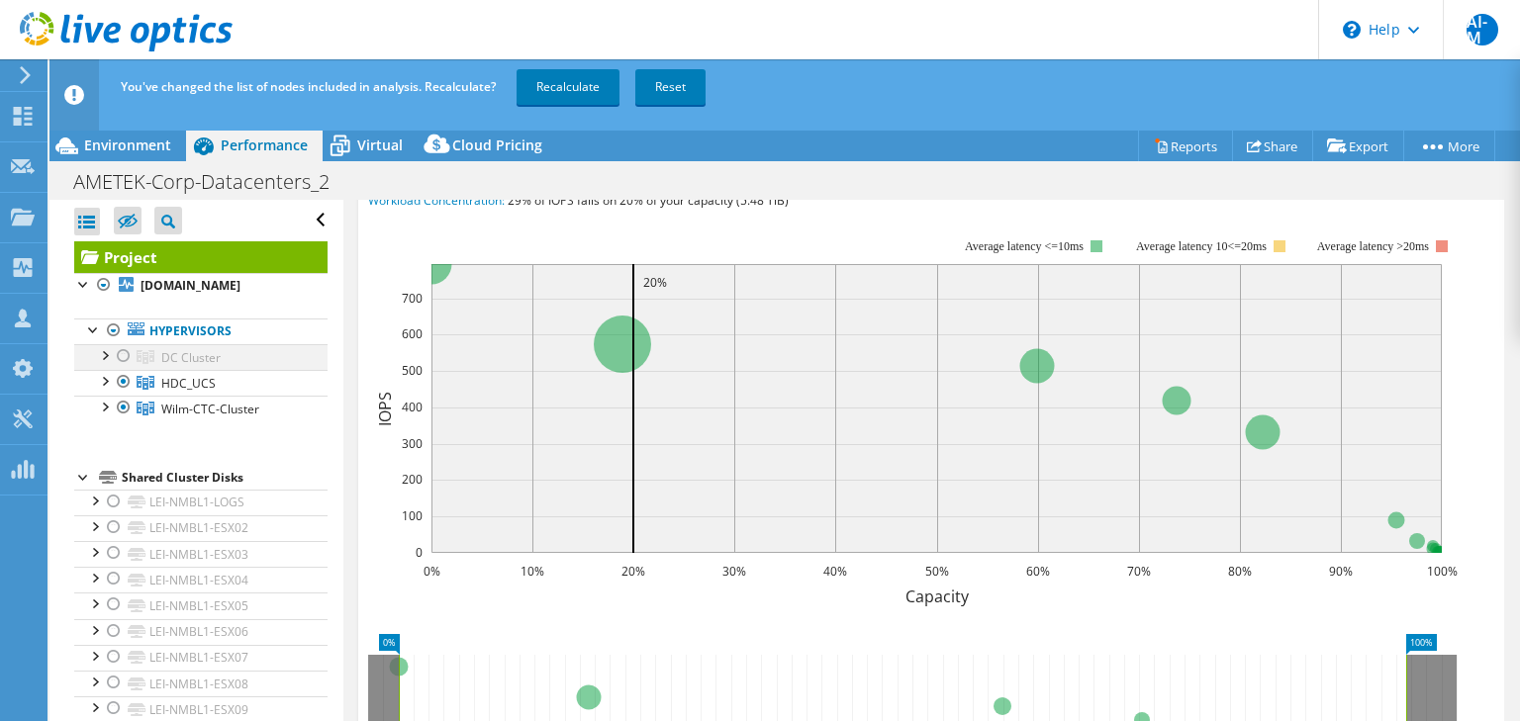
click at [122, 342] on div at bounding box center [114, 331] width 20 height 24
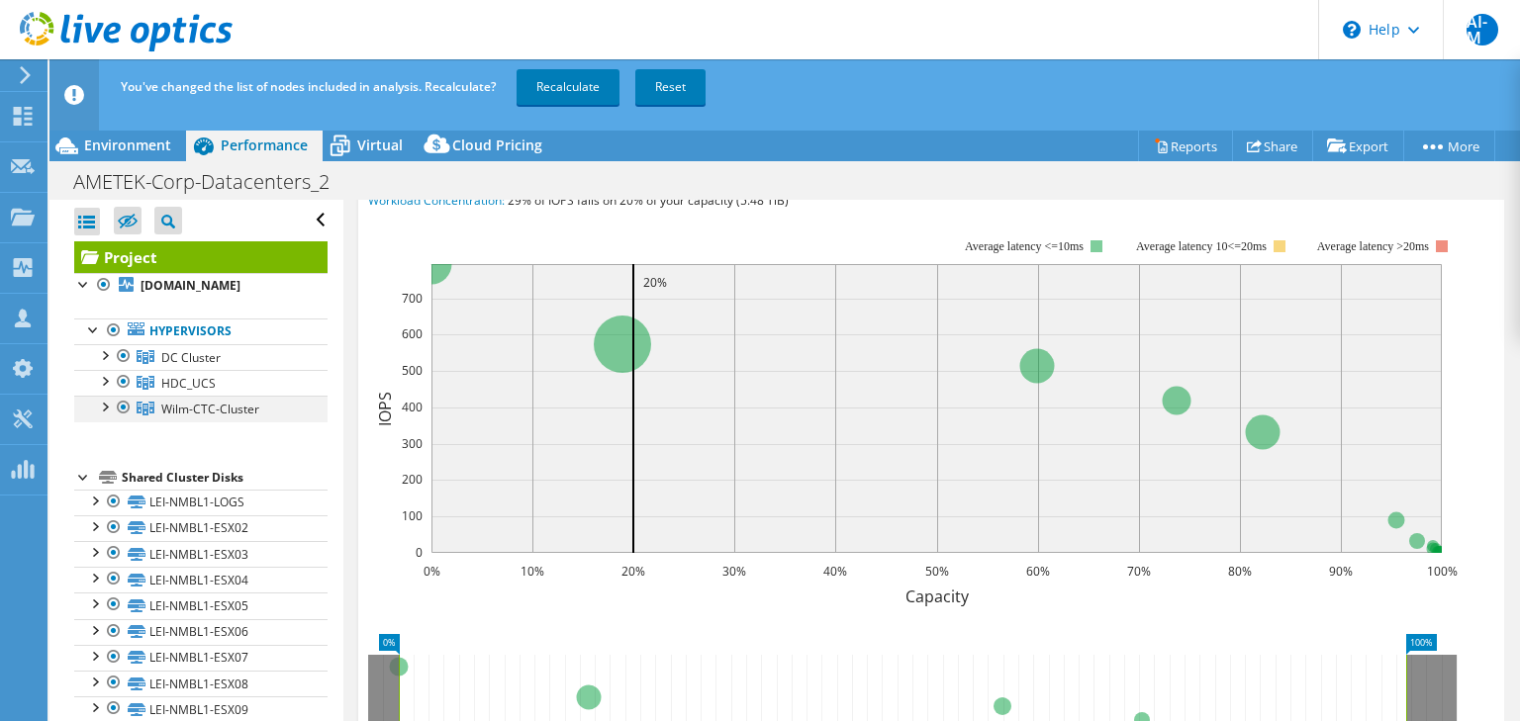
click at [125, 420] on div at bounding box center [124, 408] width 20 height 24
click at [123, 364] on div at bounding box center [124, 356] width 20 height 24
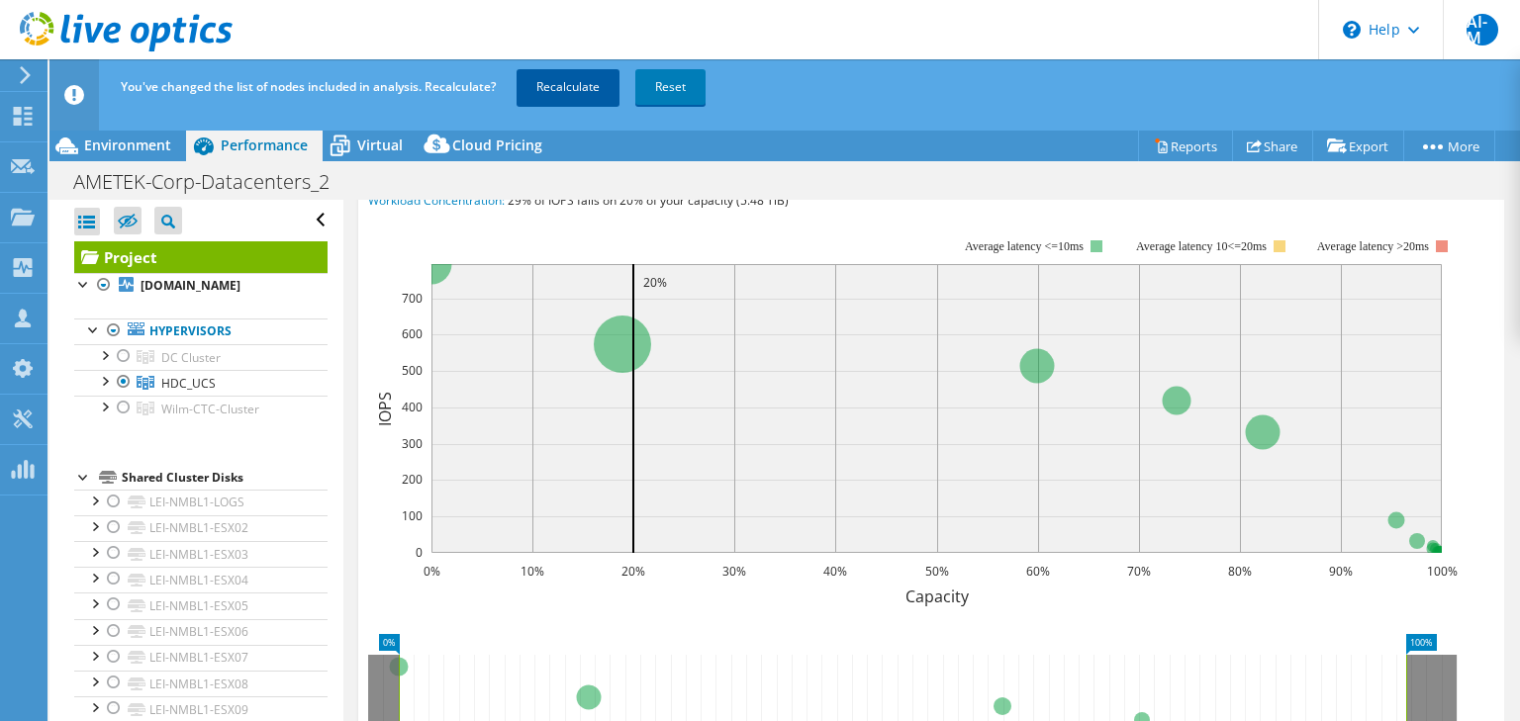
click at [575, 87] on link "Recalculate" at bounding box center [568, 87] width 103 height 36
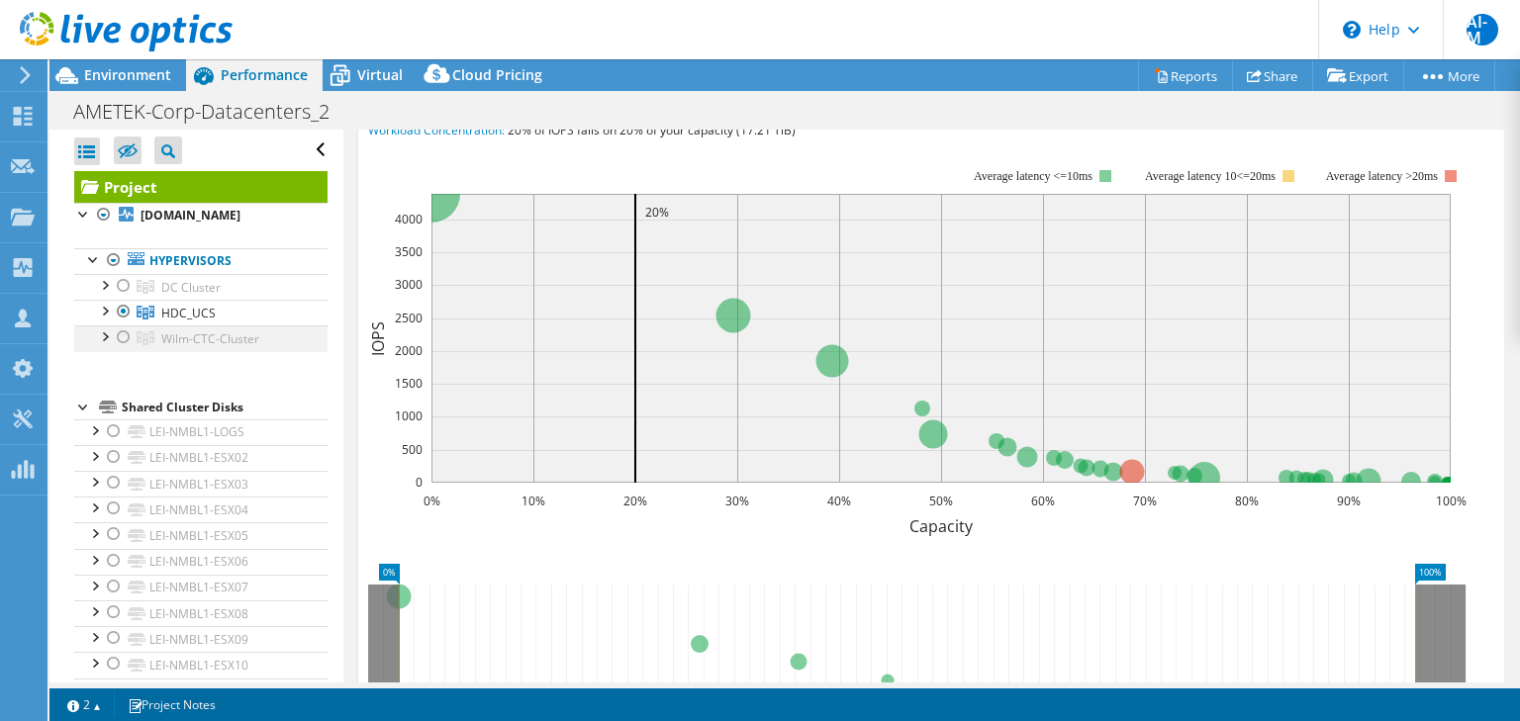
click at [123, 349] on div at bounding box center [124, 338] width 20 height 24
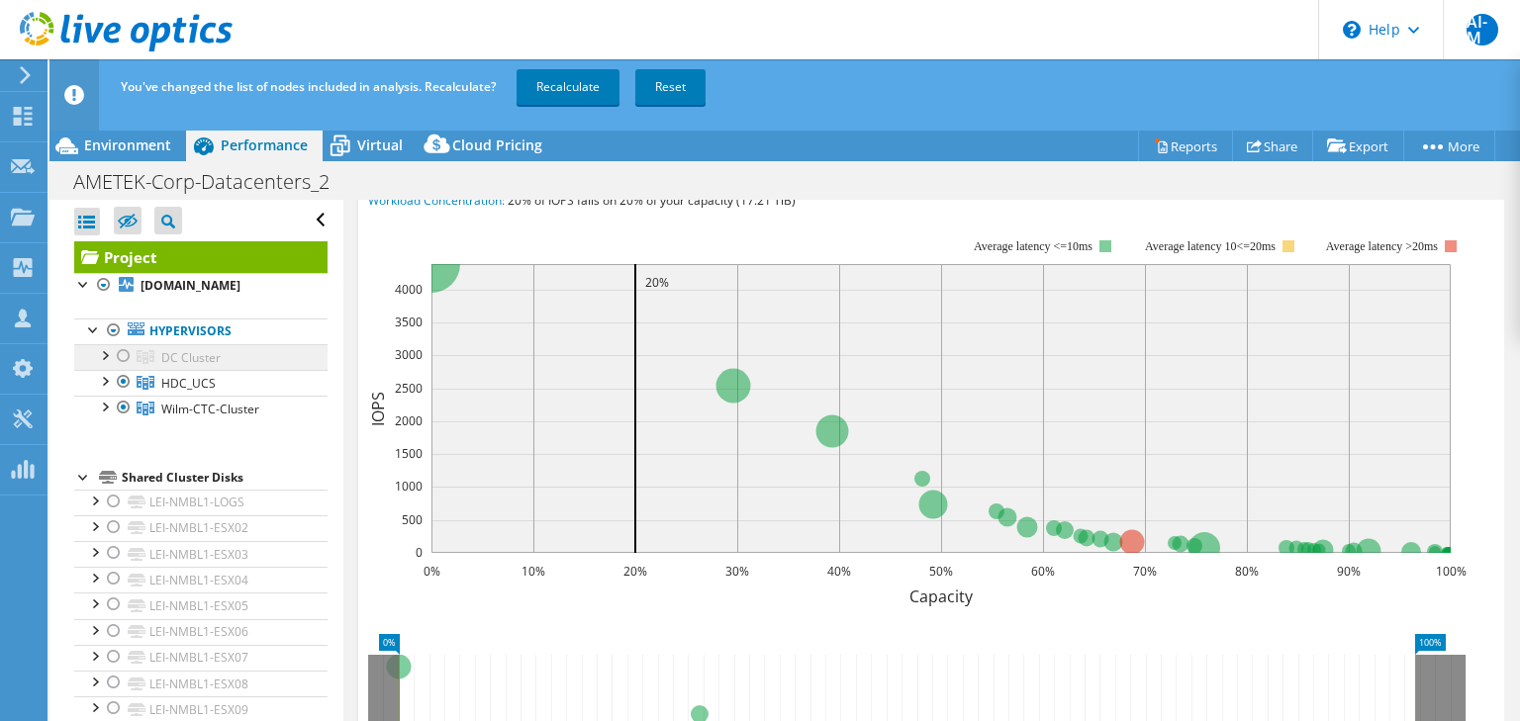
click at [125, 330] on ul "Hypervisors DC Cluster uk-leildc-esx03.ametek.com" at bounding box center [200, 370] width 253 height 143
click at [117, 394] on div at bounding box center [124, 382] width 20 height 24
click at [601, 92] on link "Recalculate" at bounding box center [568, 87] width 103 height 36
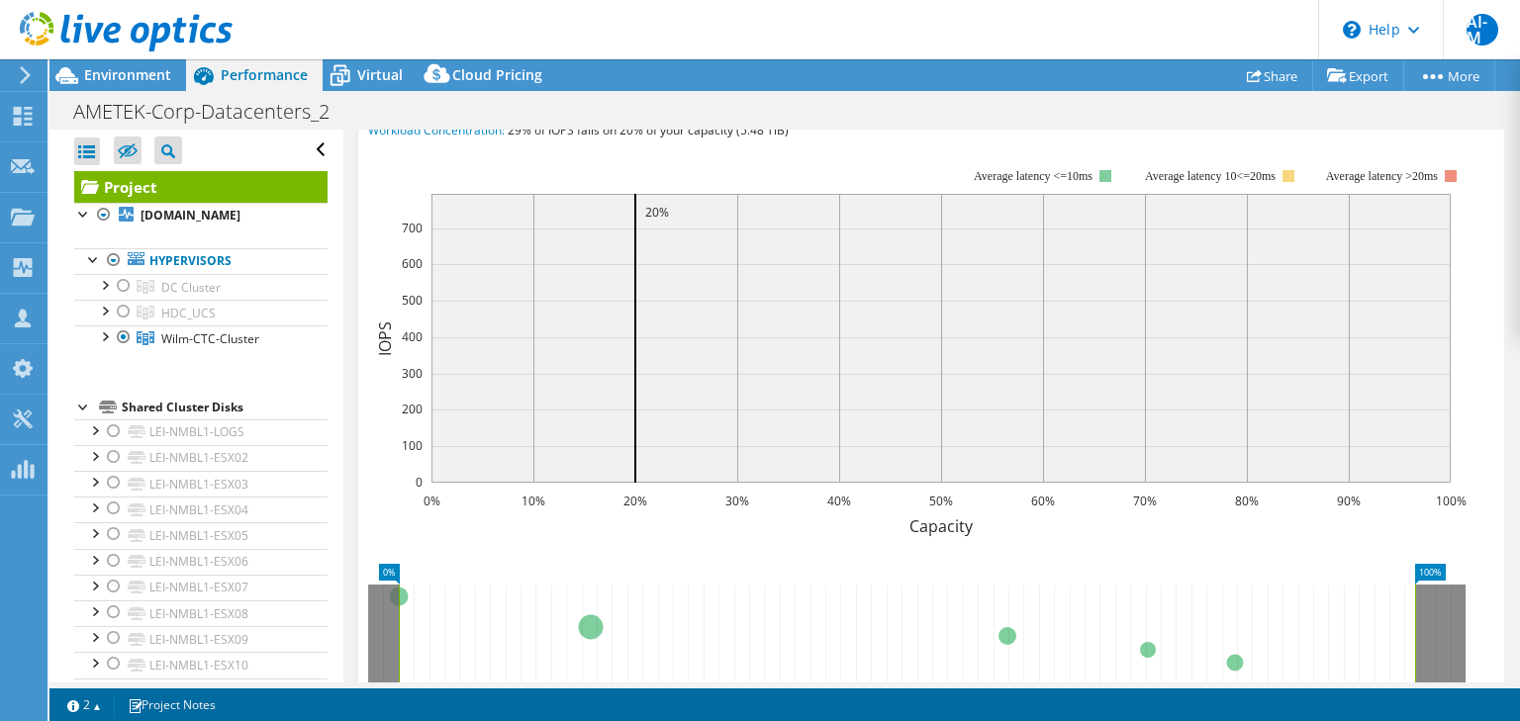
scroll to position [782, 0]
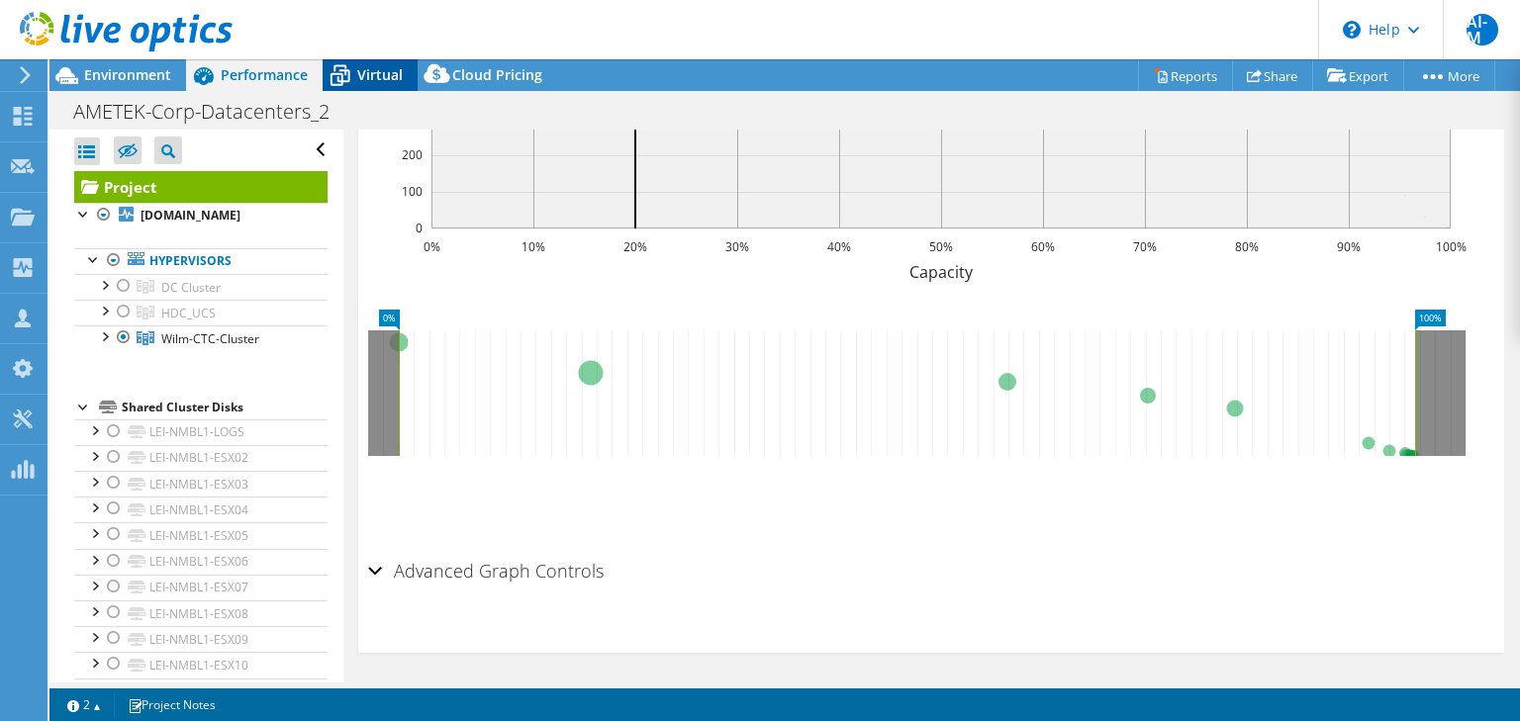
click at [357, 76] on span "Virtual" at bounding box center [380, 74] width 46 height 19
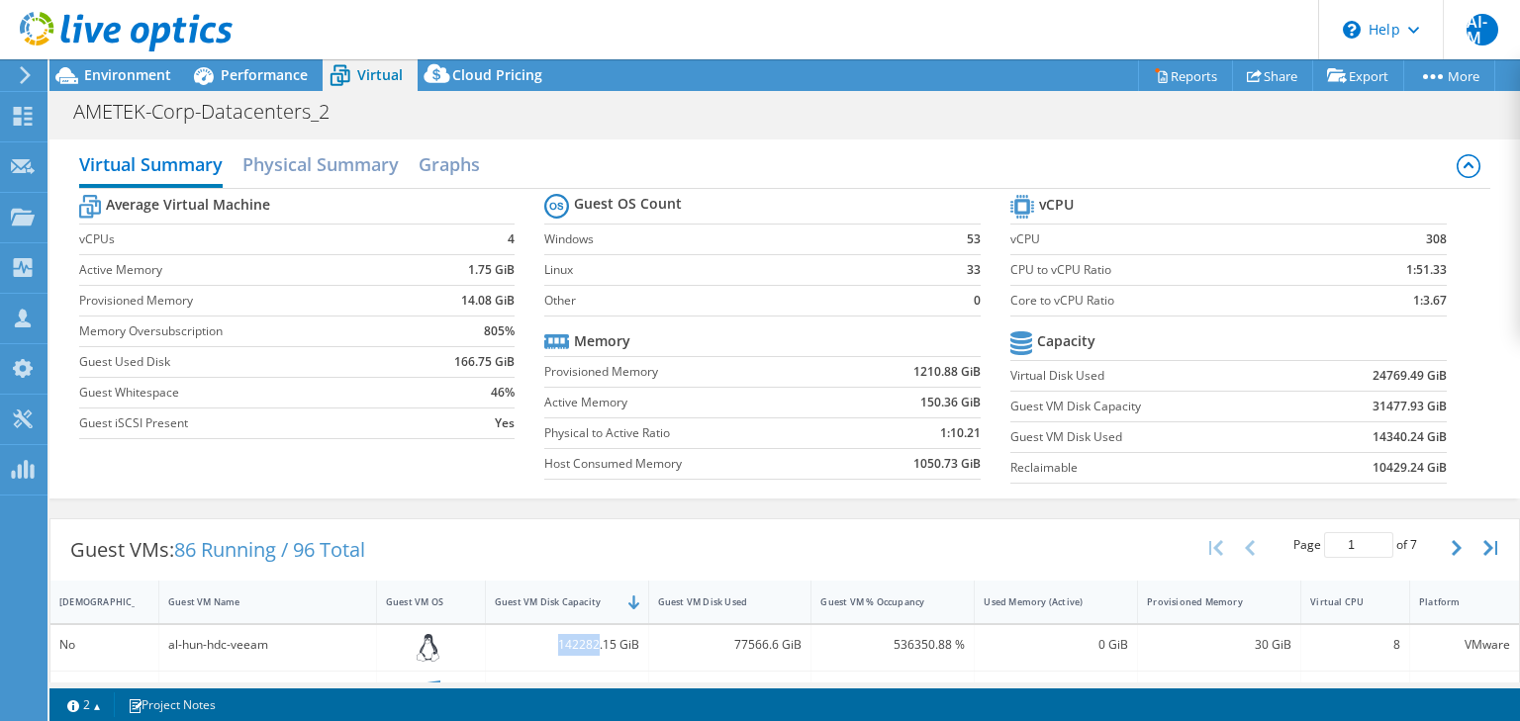
drag, startPoint x: 555, startPoint y: 642, endPoint x: 596, endPoint y: 643, distance: 40.6
click at [596, 643] on div "142282.15 GiB" at bounding box center [567, 645] width 144 height 22
copy div "142282"
drag, startPoint x: 729, startPoint y: 639, endPoint x: 764, endPoint y: 643, distance: 34.9
click at [764, 643] on div "77566.6 GiB" at bounding box center [730, 645] width 144 height 22
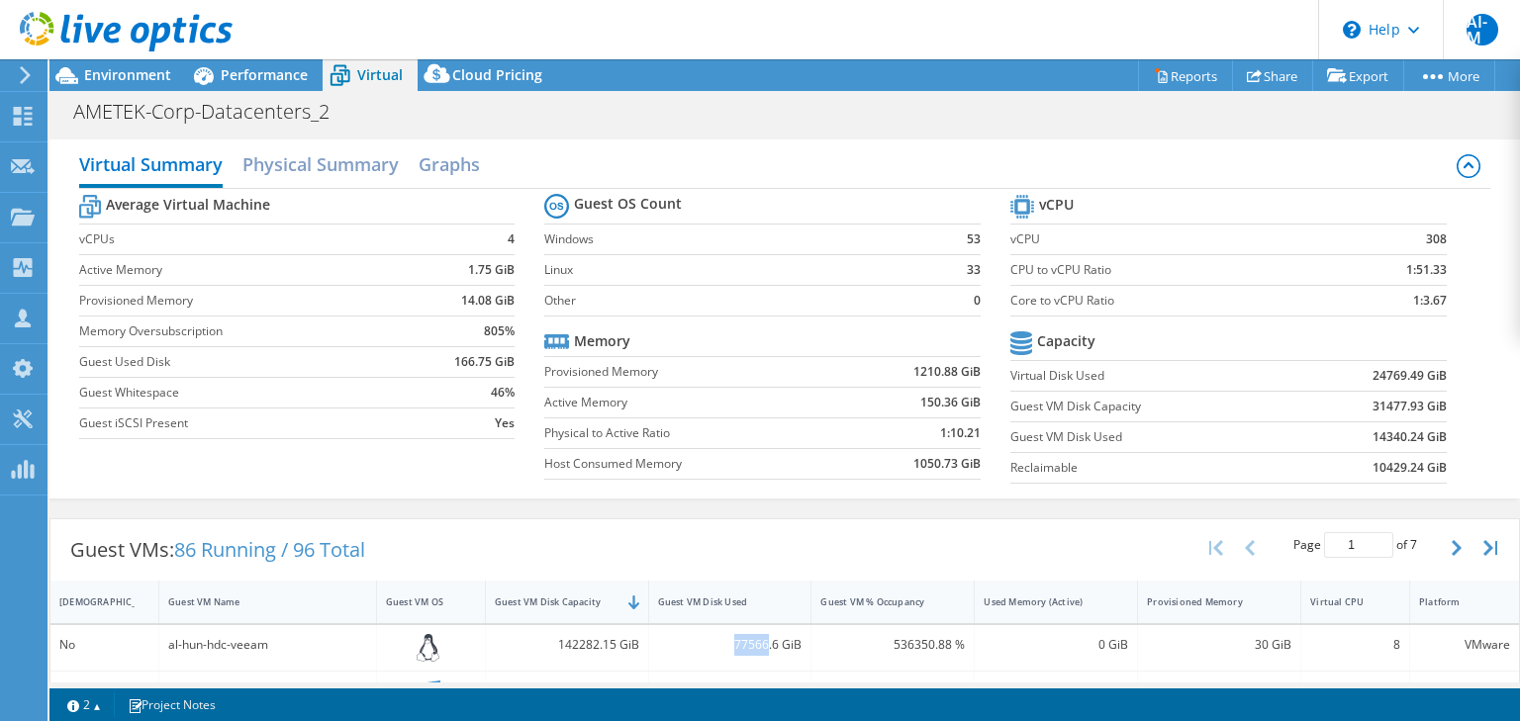
copy div "77566"
click at [815, 538] on div "Guest VMs: 86 Running / 96 Total Page 1 of 7 5 rows 10 rows 20 rows 25 rows 50 …" at bounding box center [784, 549] width 1468 height 61
click at [780, 639] on div "77566.6 GiB" at bounding box center [730, 645] width 144 height 22
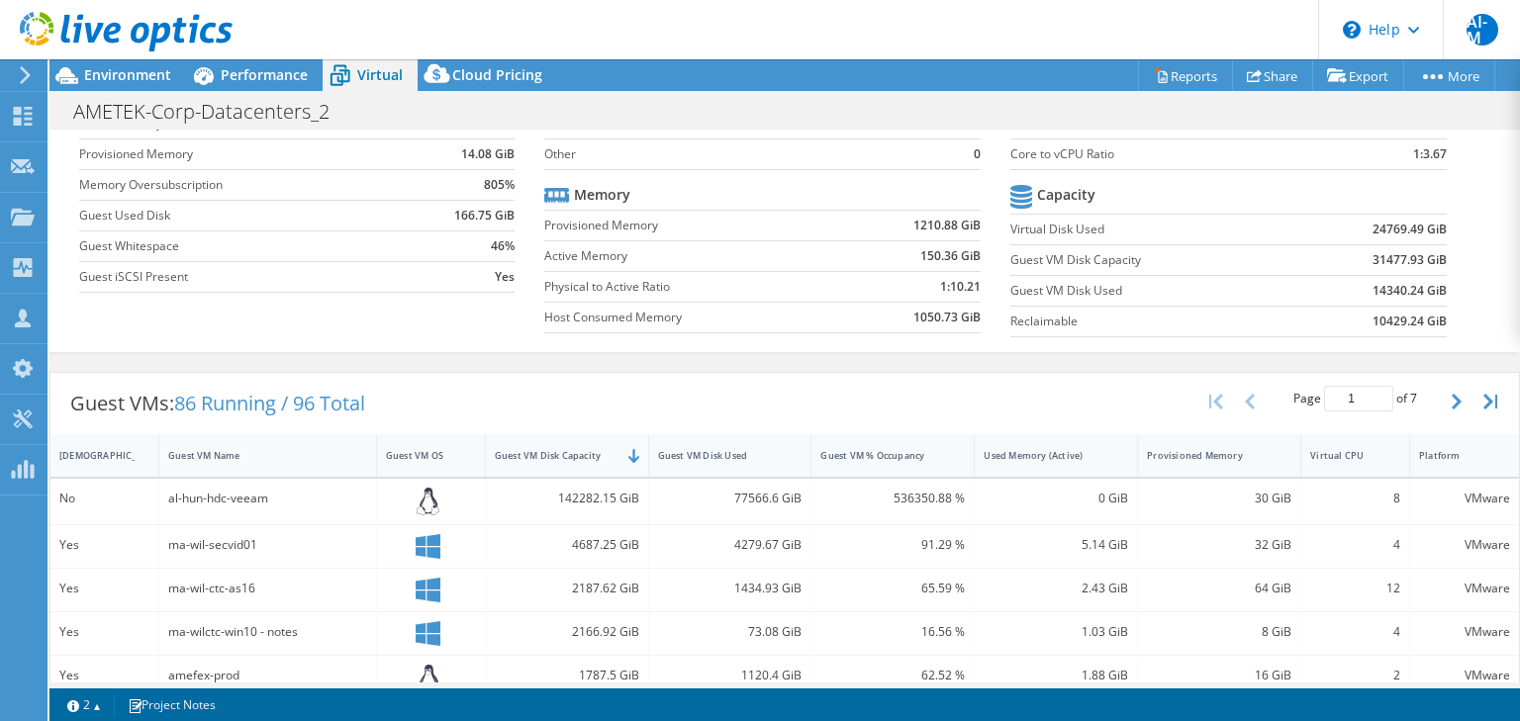
scroll to position [151, 0]
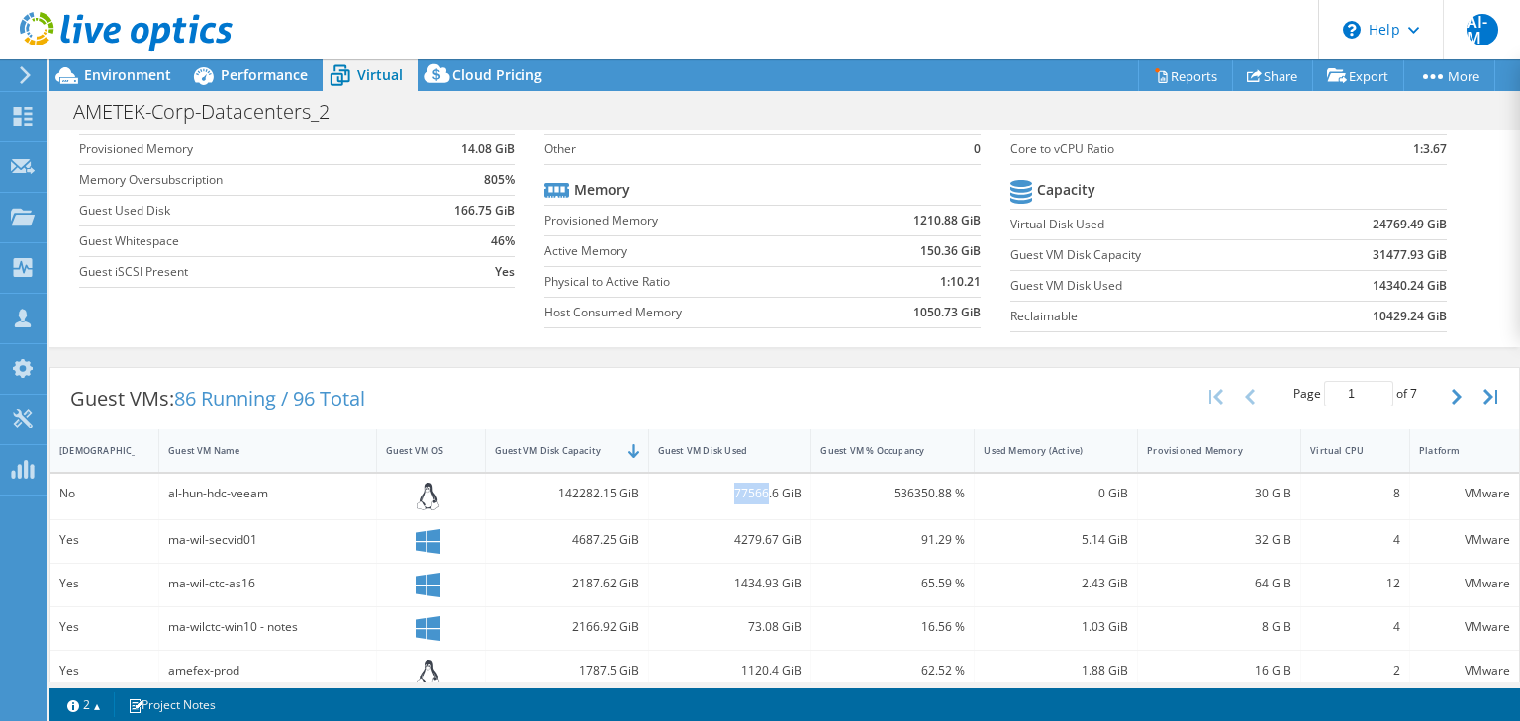
drag, startPoint x: 731, startPoint y: 486, endPoint x: 764, endPoint y: 491, distance: 33.0
click at [764, 491] on div "77566.6 GiB" at bounding box center [730, 494] width 144 height 22
click at [715, 485] on div "77566.6 GiB" at bounding box center [730, 494] width 144 height 22
click at [1033, 225] on label "Virtual Disk Used" at bounding box center [1152, 225] width 285 height 20
drag, startPoint x: 1362, startPoint y: 285, endPoint x: 1393, endPoint y: 283, distance: 31.7
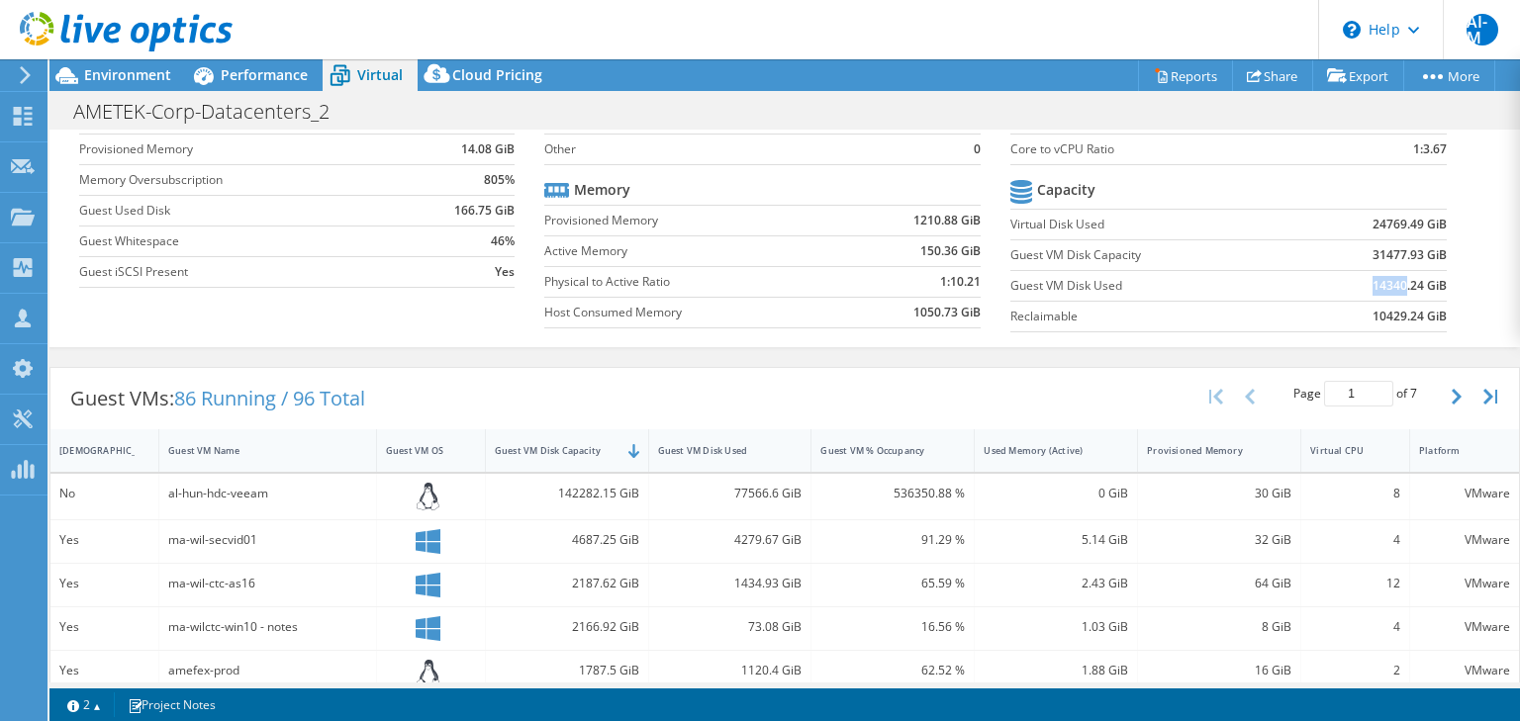
click at [1393, 283] on b "14340.24 GiB" at bounding box center [1409, 286] width 74 height 20
drag, startPoint x: 1003, startPoint y: 220, endPoint x: 1094, endPoint y: 223, distance: 91.1
click at [1094, 223] on label "Virtual Disk Used" at bounding box center [1152, 225] width 285 height 20
drag, startPoint x: 556, startPoint y: 489, endPoint x: 594, endPoint y: 493, distance: 37.8
click at [594, 493] on div "142282.15 GiB" at bounding box center [567, 494] width 144 height 22
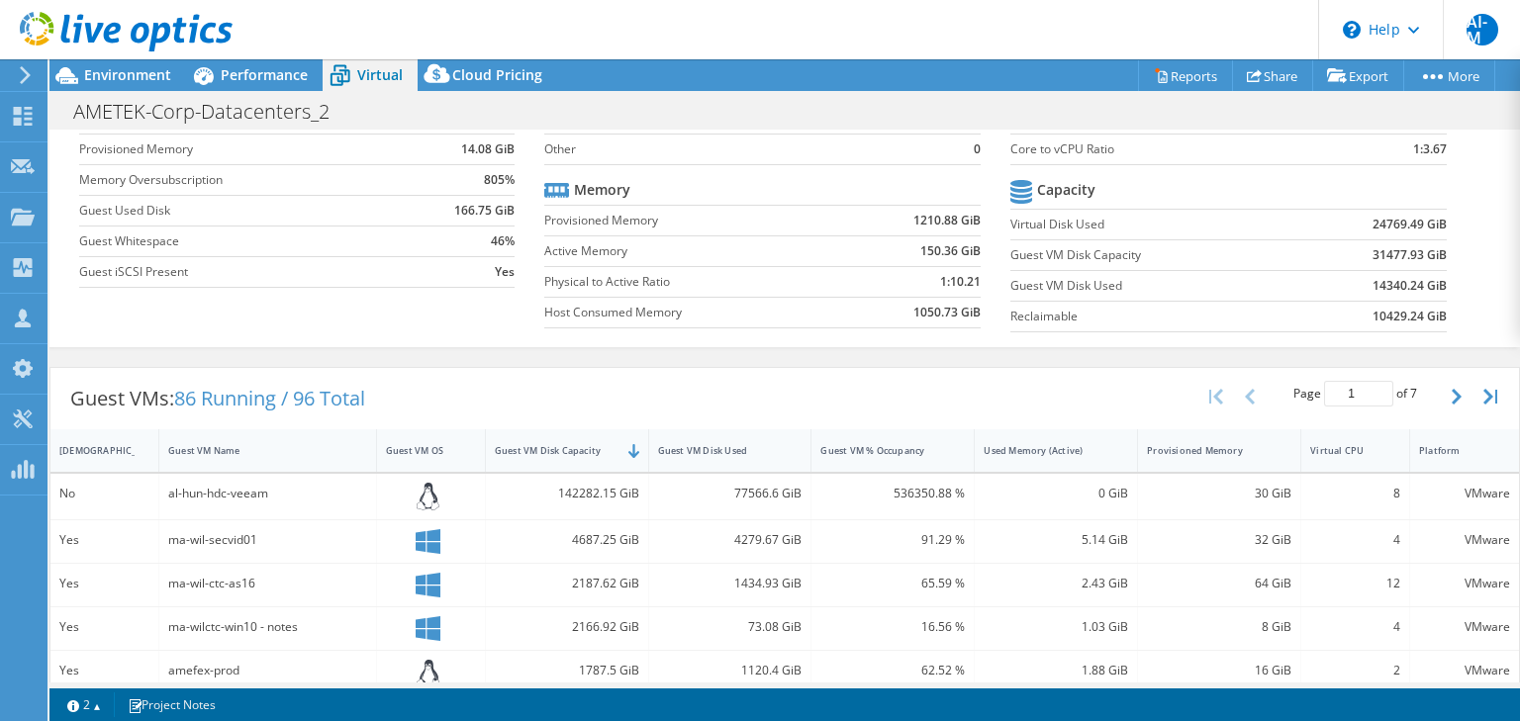
click at [639, 487] on div "142282.15 GiB" at bounding box center [567, 497] width 163 height 47
drag, startPoint x: 556, startPoint y: 484, endPoint x: 595, endPoint y: 492, distance: 39.4
click at [595, 492] on div "142282.15 GiB" at bounding box center [567, 494] width 144 height 22
drag, startPoint x: 730, startPoint y: 487, endPoint x: 763, endPoint y: 484, distance: 32.8
click at [763, 484] on div "77566.6 GiB" at bounding box center [730, 494] width 144 height 22
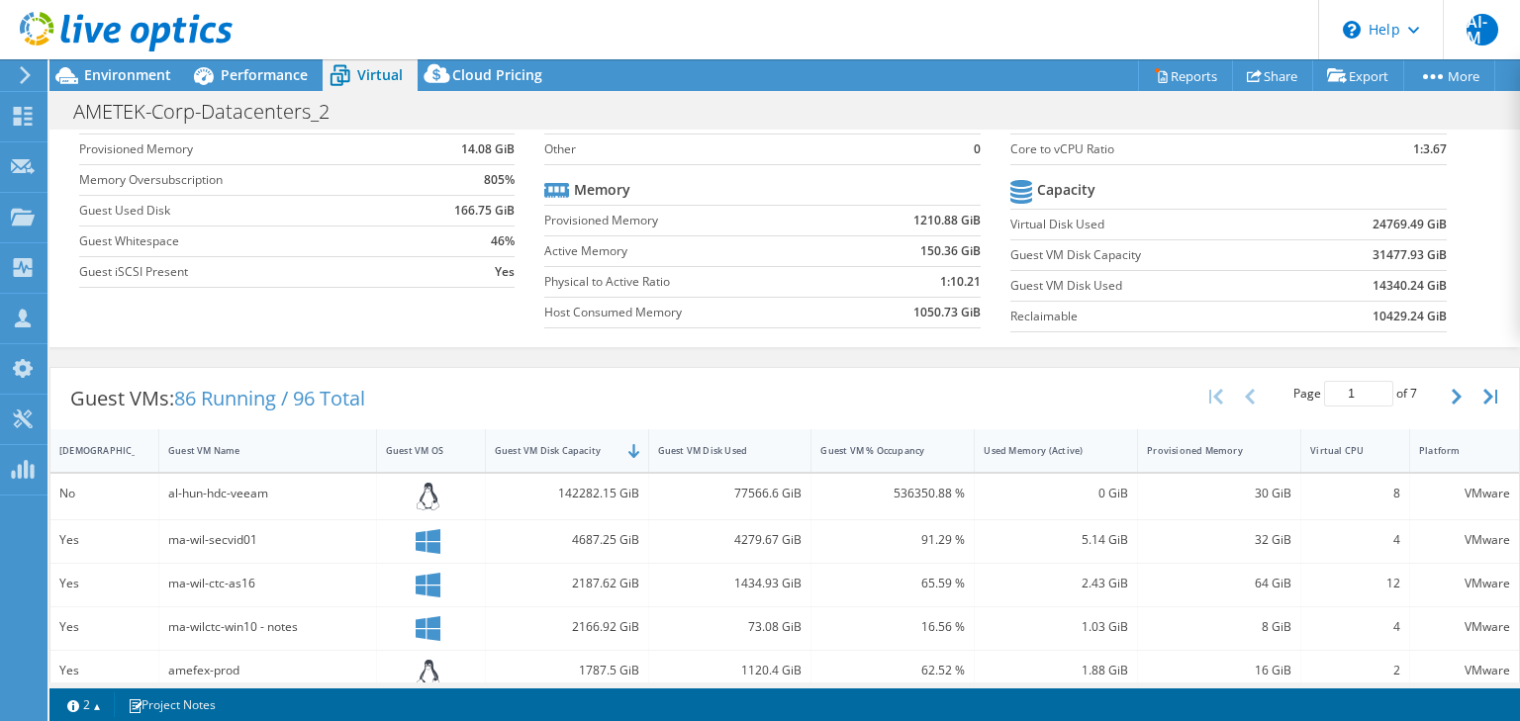
click at [798, 490] on div "77566.6 GiB" at bounding box center [730, 497] width 163 height 47
drag, startPoint x: 797, startPoint y: 489, endPoint x: 728, endPoint y: 487, distance: 68.3
click at [728, 487] on div "77566.6 GiB" at bounding box center [730, 497] width 163 height 47
click at [686, 388] on div "Guest VMs: 86 Running / 96 Total Page 1 of 7 5 rows 10 rows 20 rows 25 rows 50 …" at bounding box center [784, 398] width 1468 height 61
